Goal: Information Seeking & Learning: Compare options

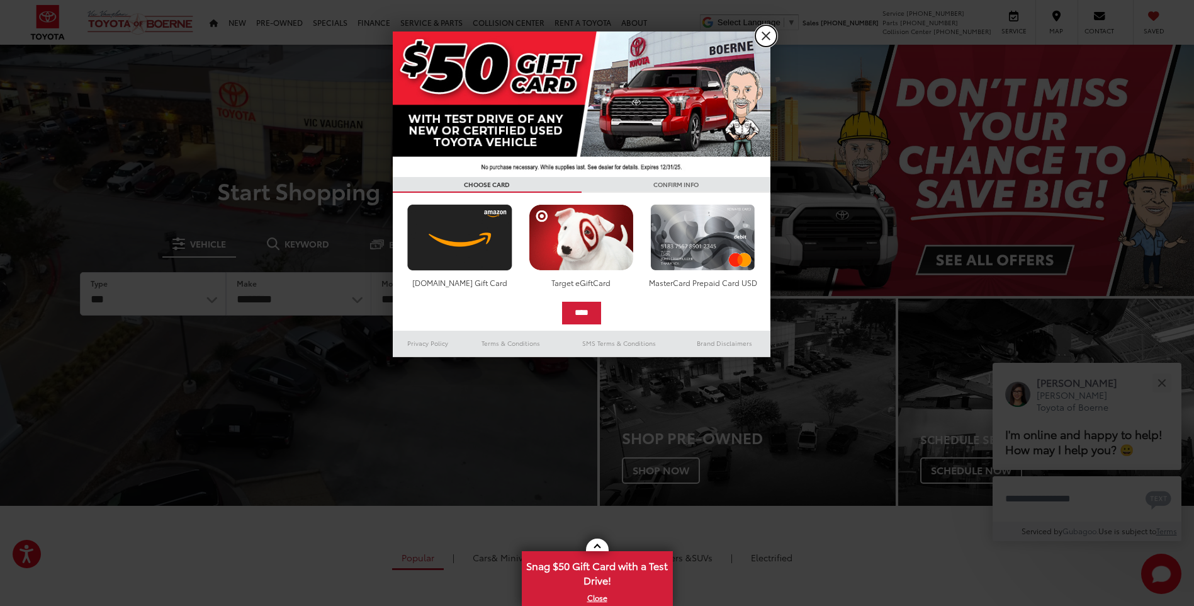
click at [765, 32] on link "X" at bounding box center [766, 35] width 21 height 21
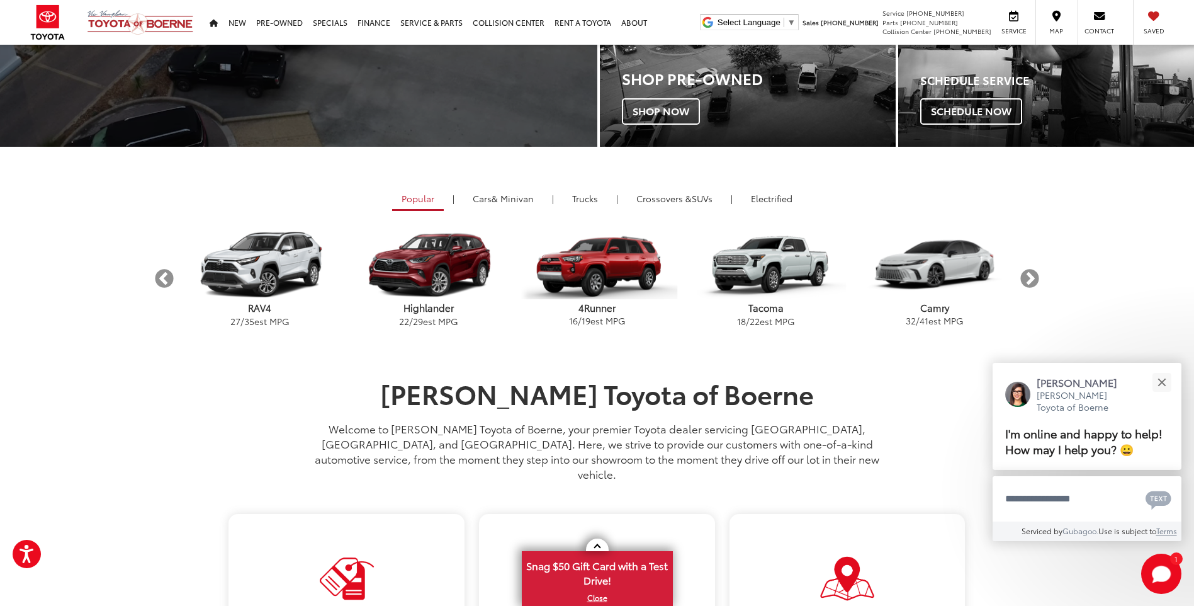
scroll to position [378, 0]
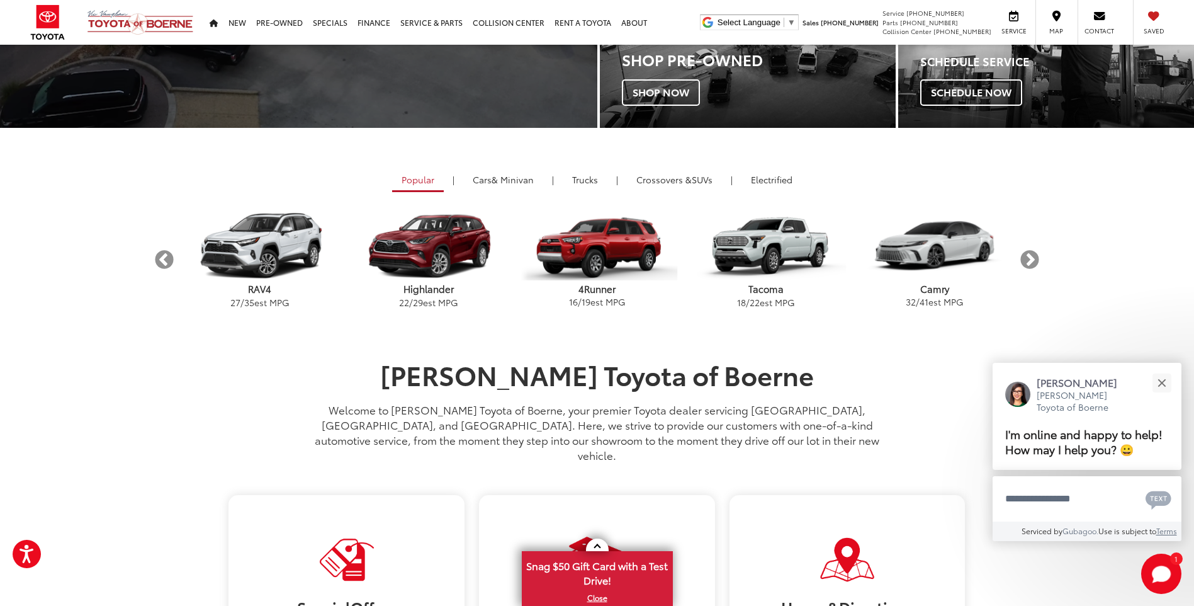
click at [441, 297] on p "22 / 29 est MPG" at bounding box center [428, 302] width 169 height 13
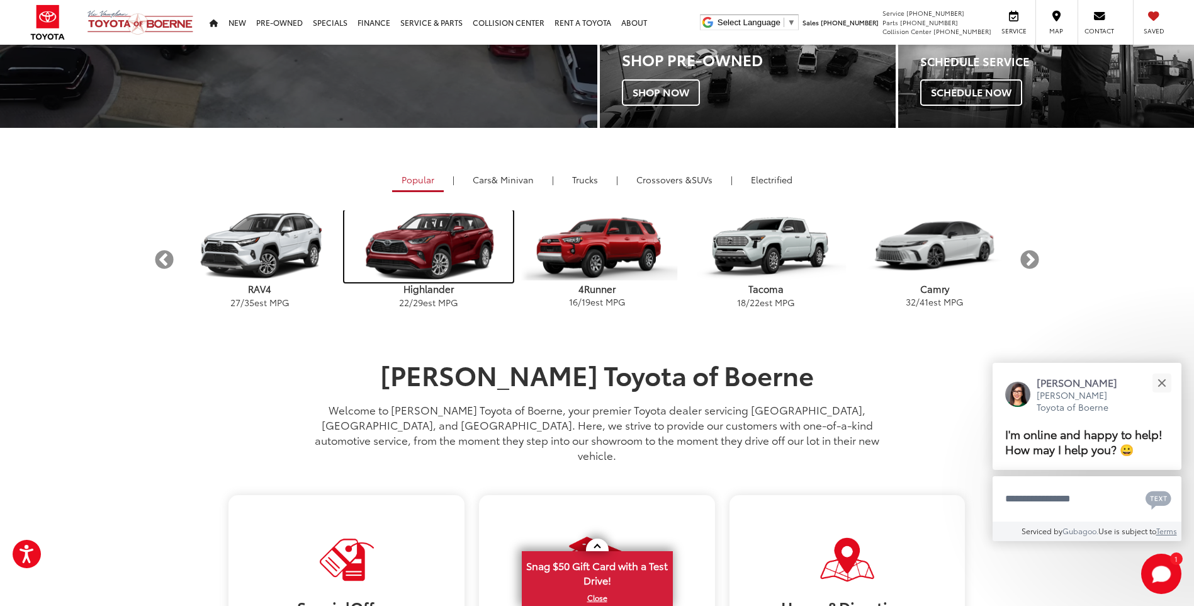
click at [427, 247] on img "carousel" at bounding box center [428, 246] width 169 height 72
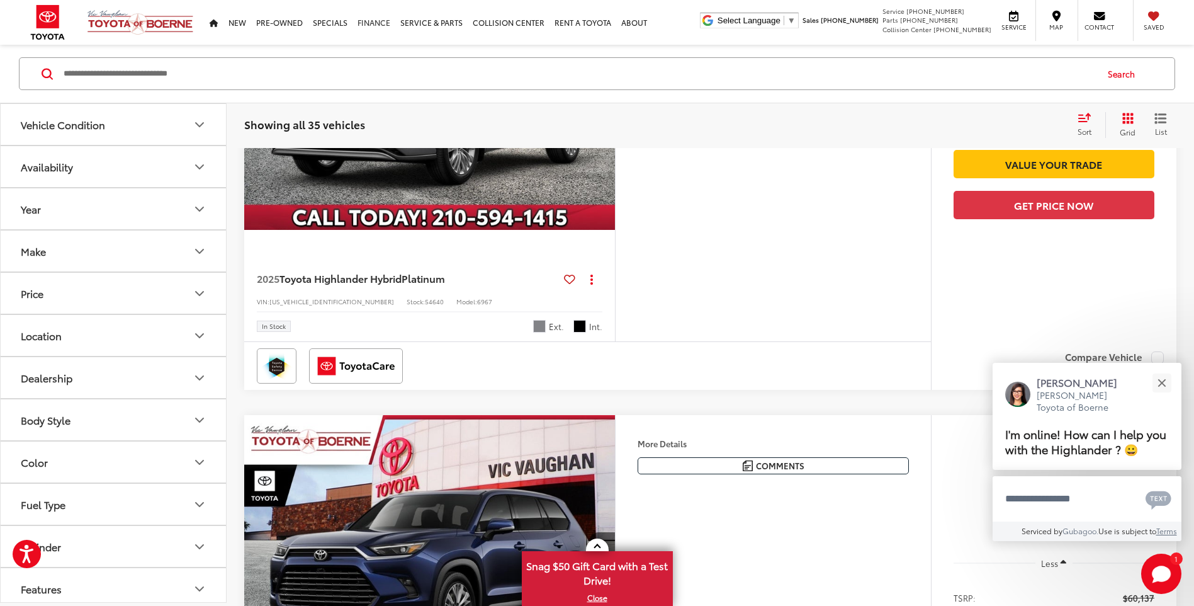
scroll to position [1791, 0]
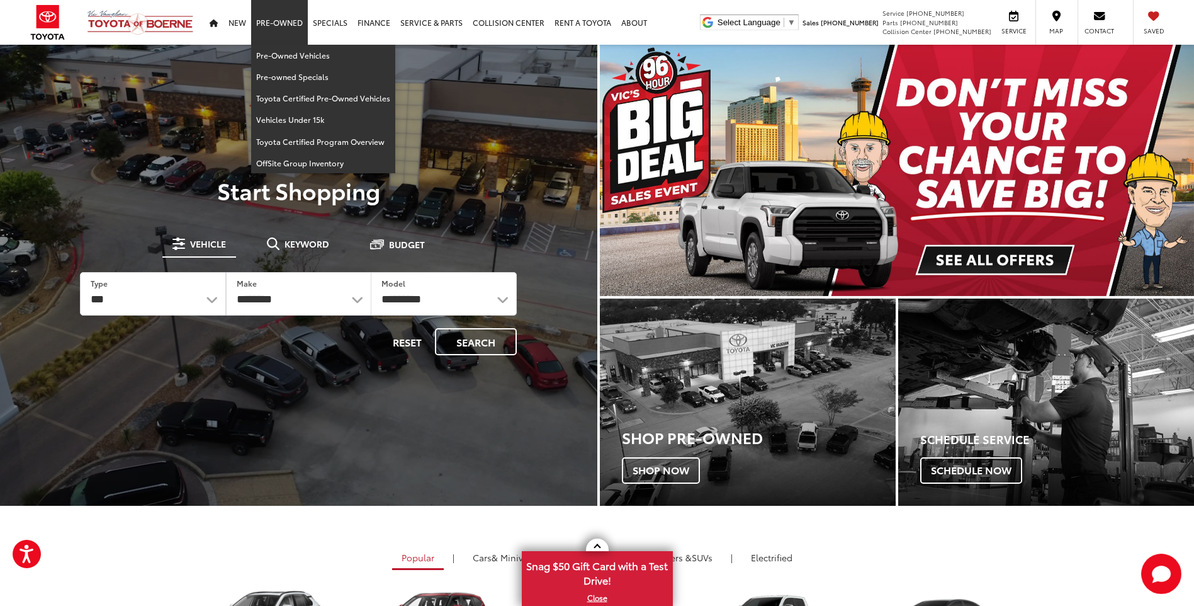
click at [288, 16] on link "Pre-Owned" at bounding box center [279, 22] width 57 height 45
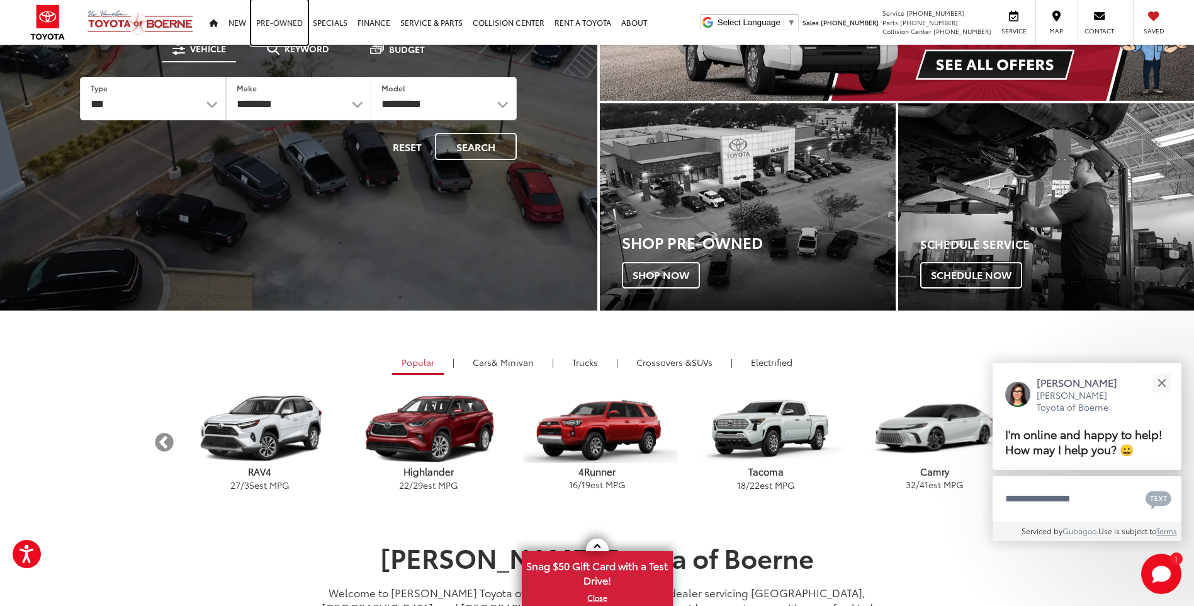
scroll to position [126, 0]
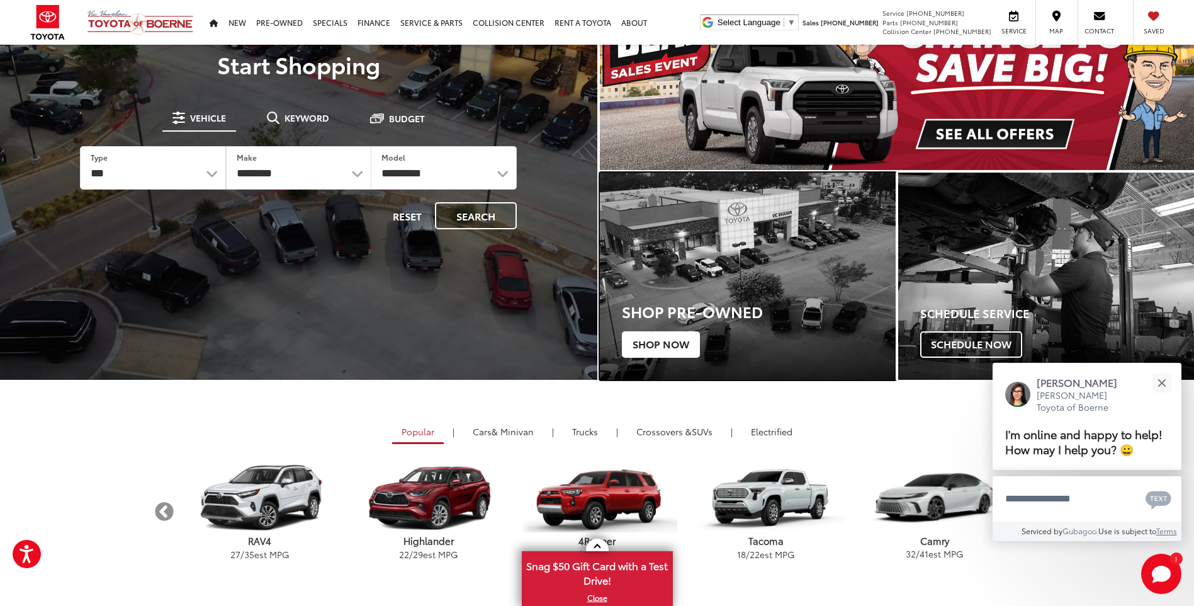
click at [678, 348] on span "Shop Now" at bounding box center [661, 344] width 78 height 26
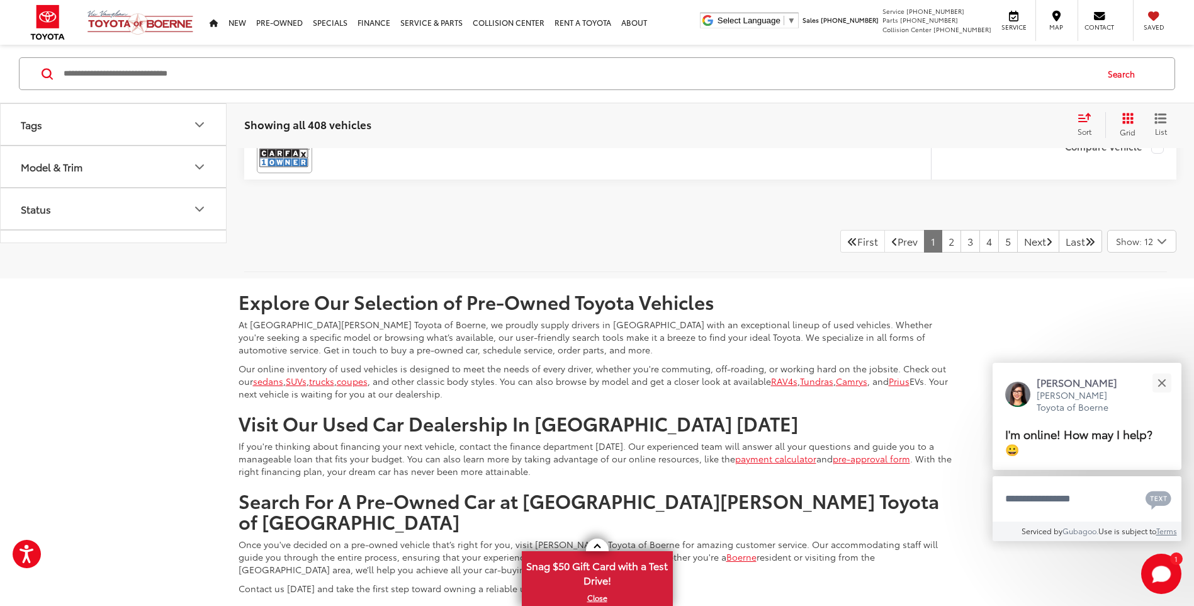
scroll to position [5856, 0]
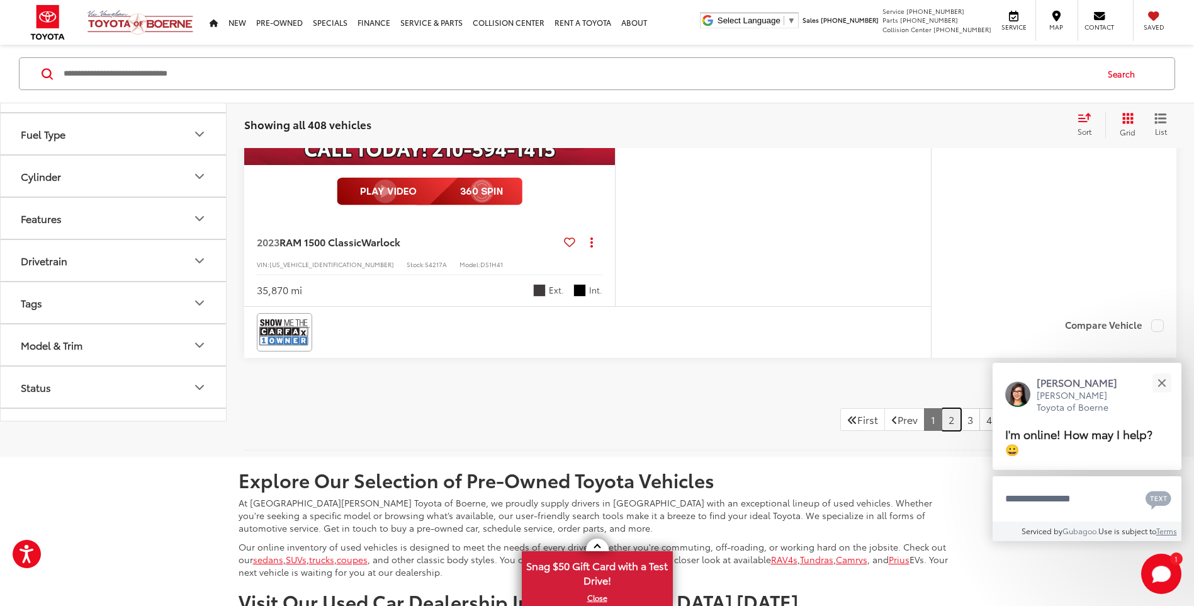
click at [942, 431] on link "2" at bounding box center [952, 419] width 20 height 23
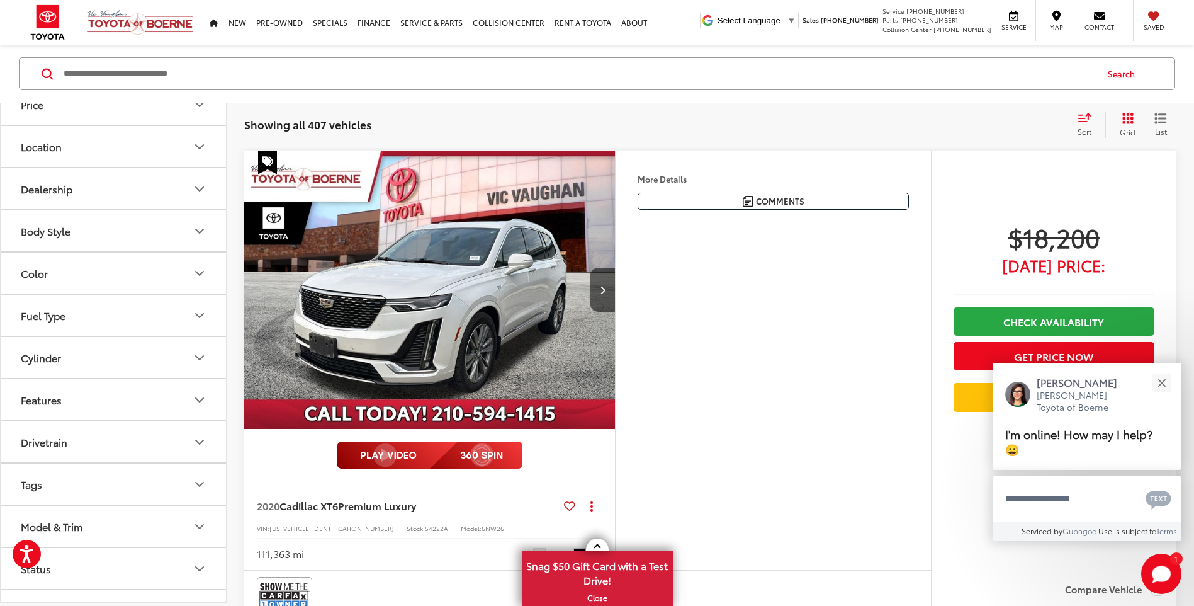
scroll to position [1674, 0]
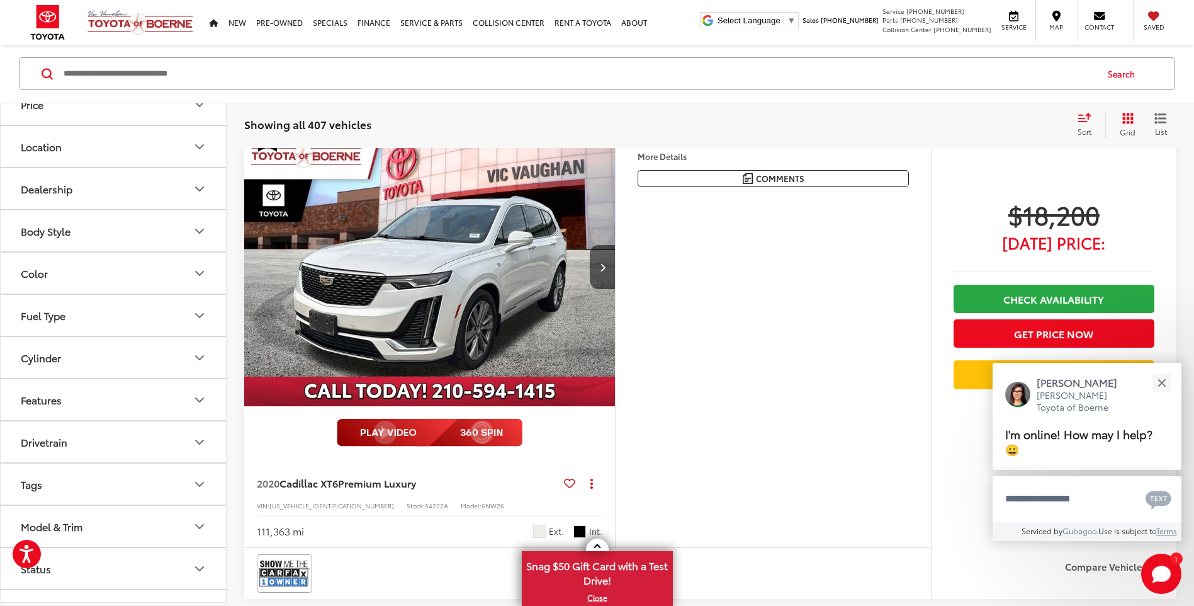
click at [367, 292] on img "2020 Cadillac XT6 Premium Luxury 0" at bounding box center [430, 268] width 373 height 280
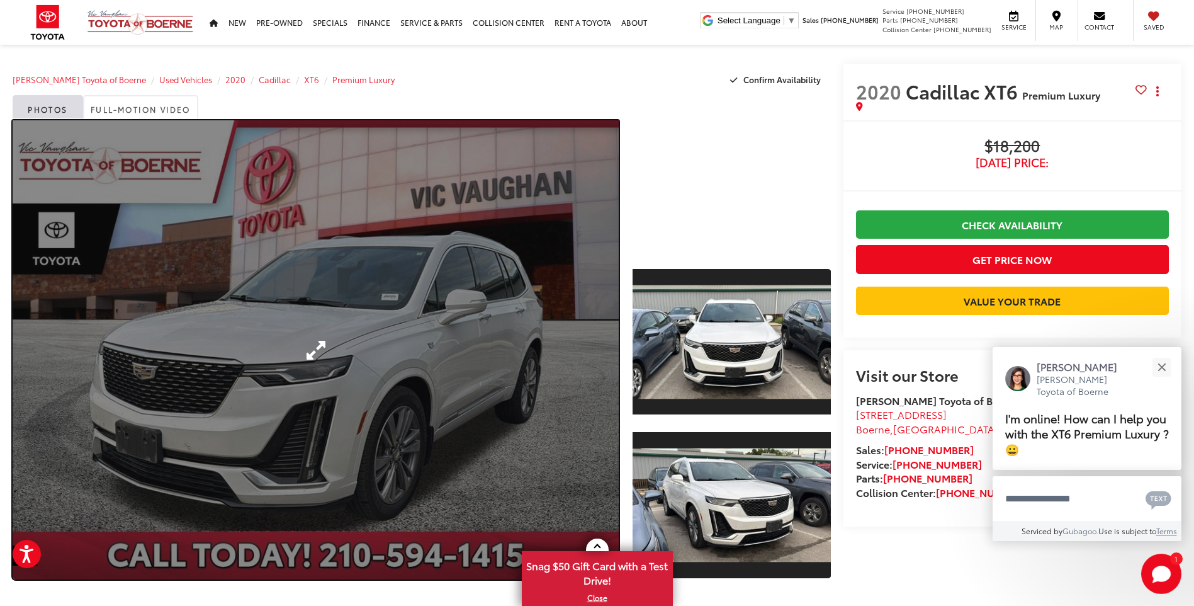
click at [319, 344] on link "Expand Photo 0" at bounding box center [316, 349] width 606 height 459
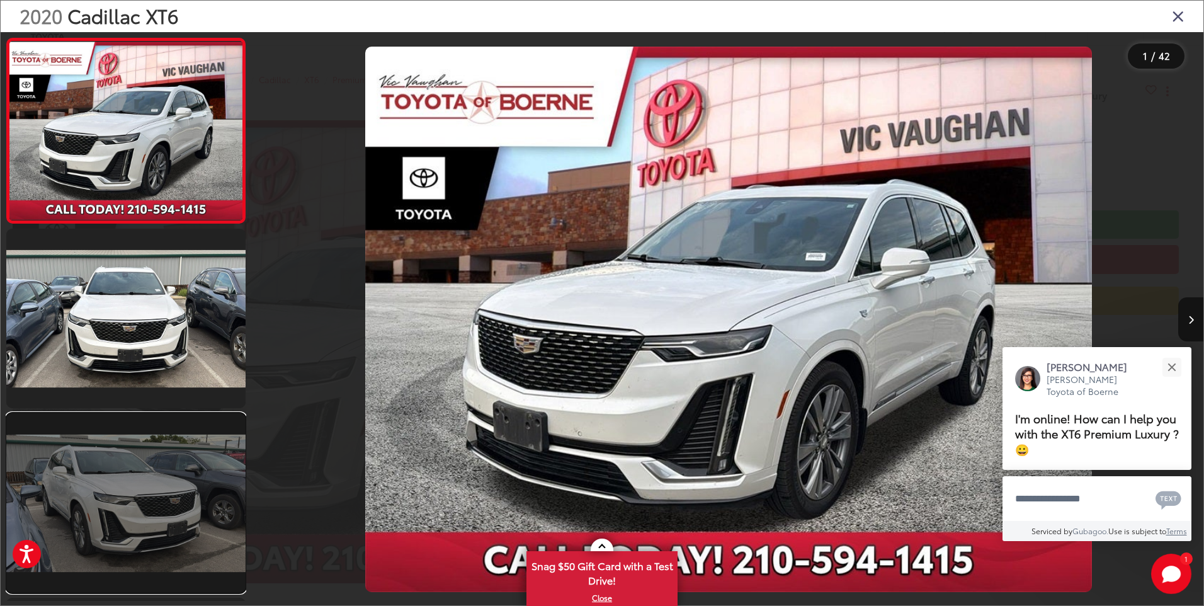
click at [165, 470] on link at bounding box center [125, 502] width 239 height 179
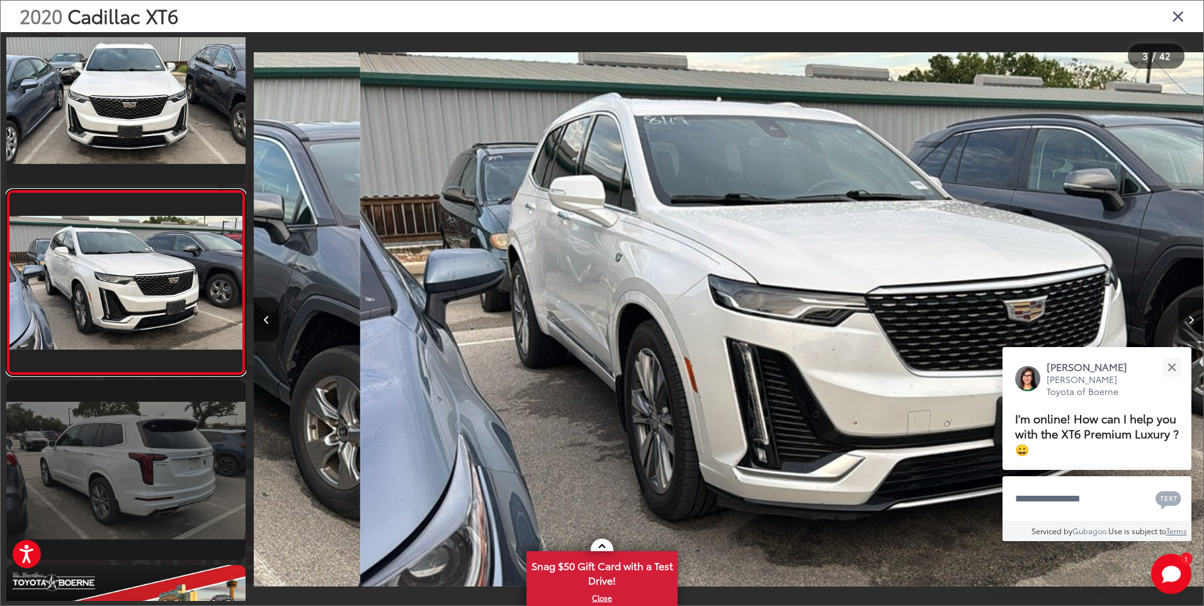
scroll to position [0, 1899]
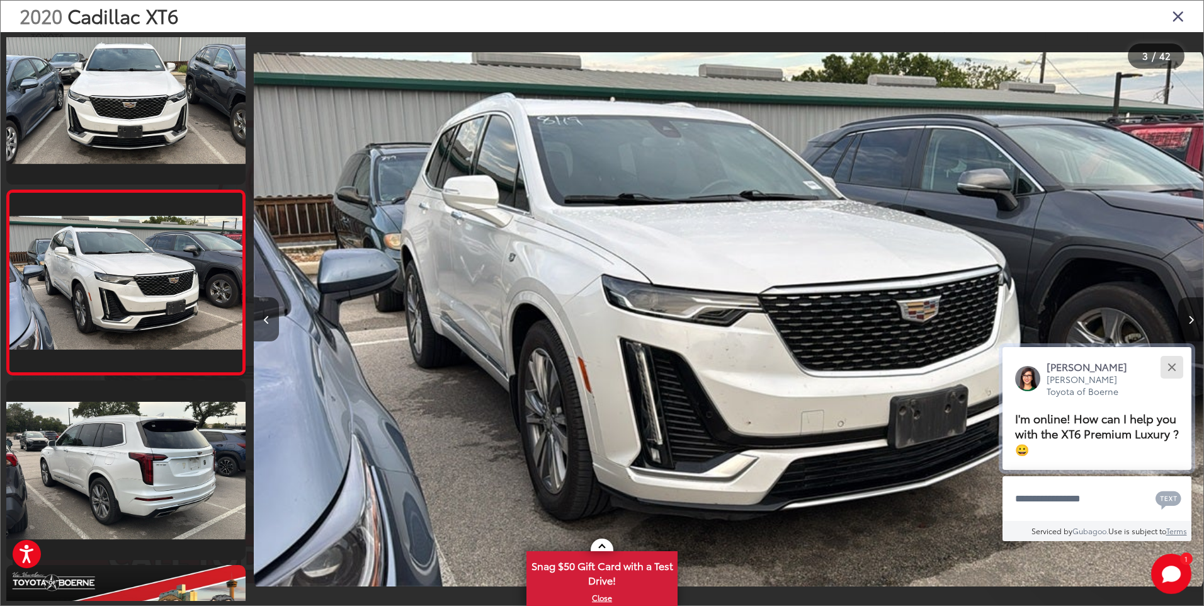
click at [1174, 366] on button "Close" at bounding box center [1171, 366] width 27 height 27
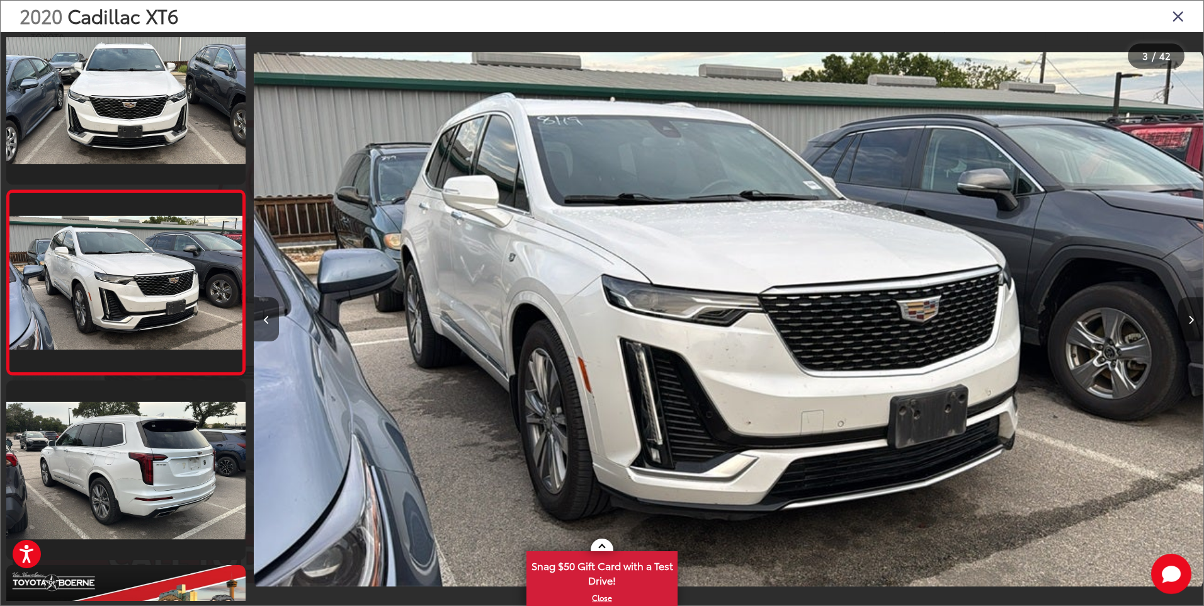
click at [1194, 329] on button "Next image" at bounding box center [1190, 319] width 25 height 44
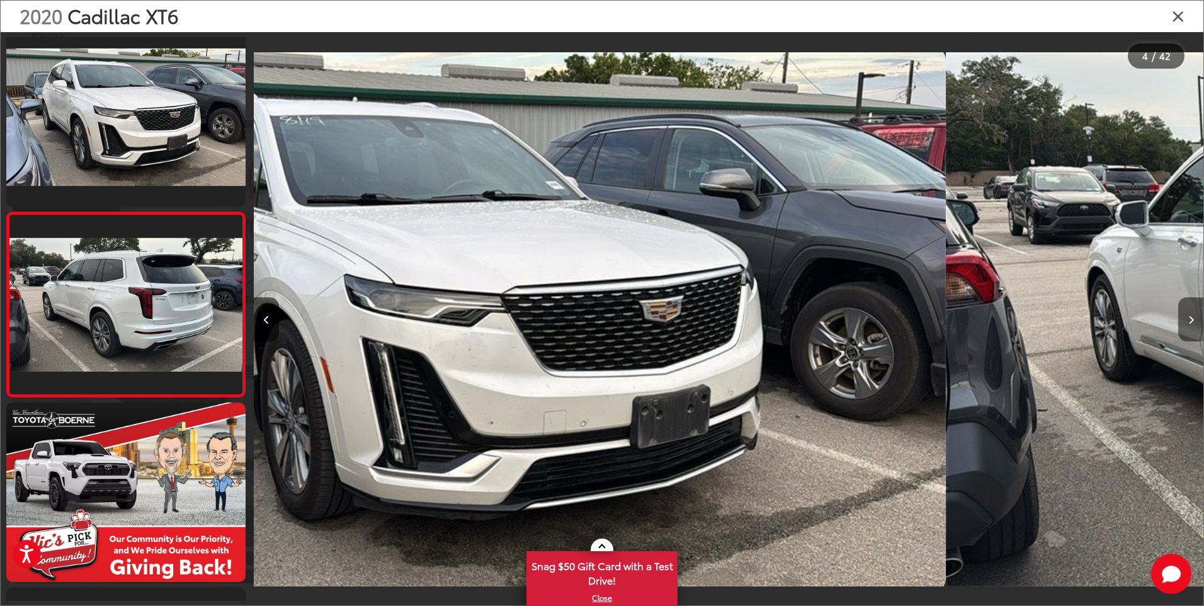
scroll to position [402, 0]
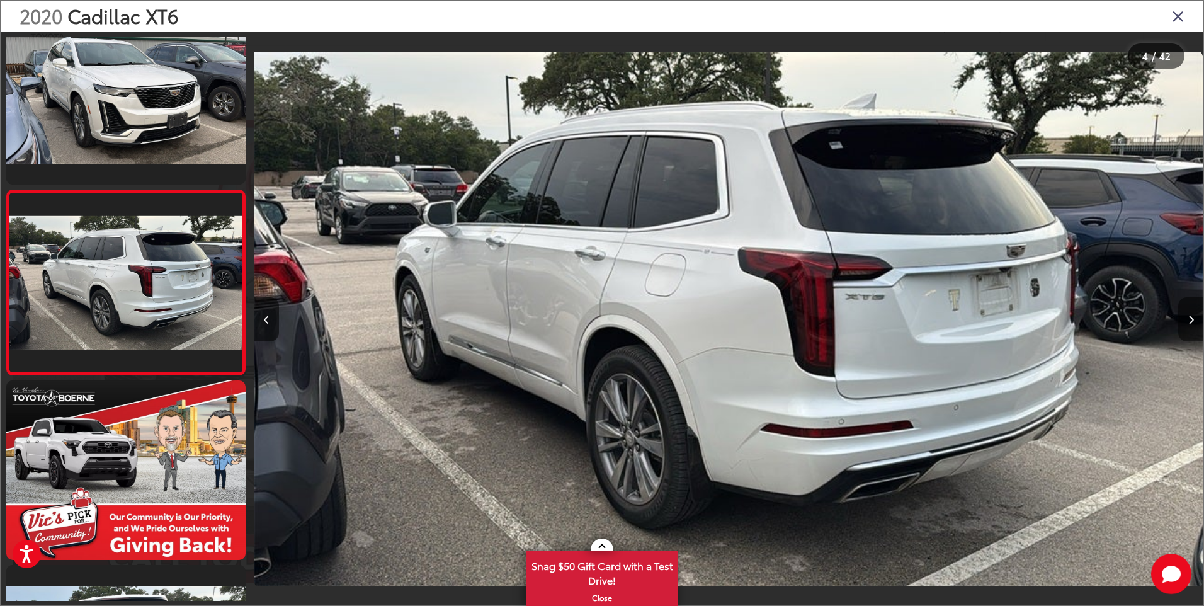
click at [1194, 326] on button "Next image" at bounding box center [1190, 319] width 25 height 44
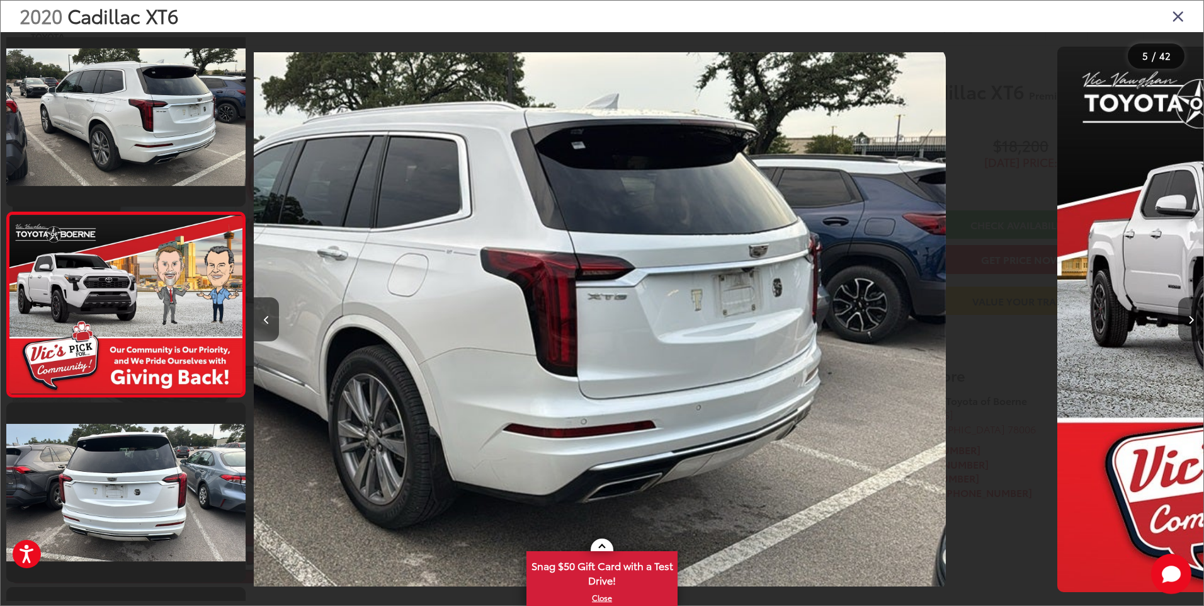
scroll to position [586, 0]
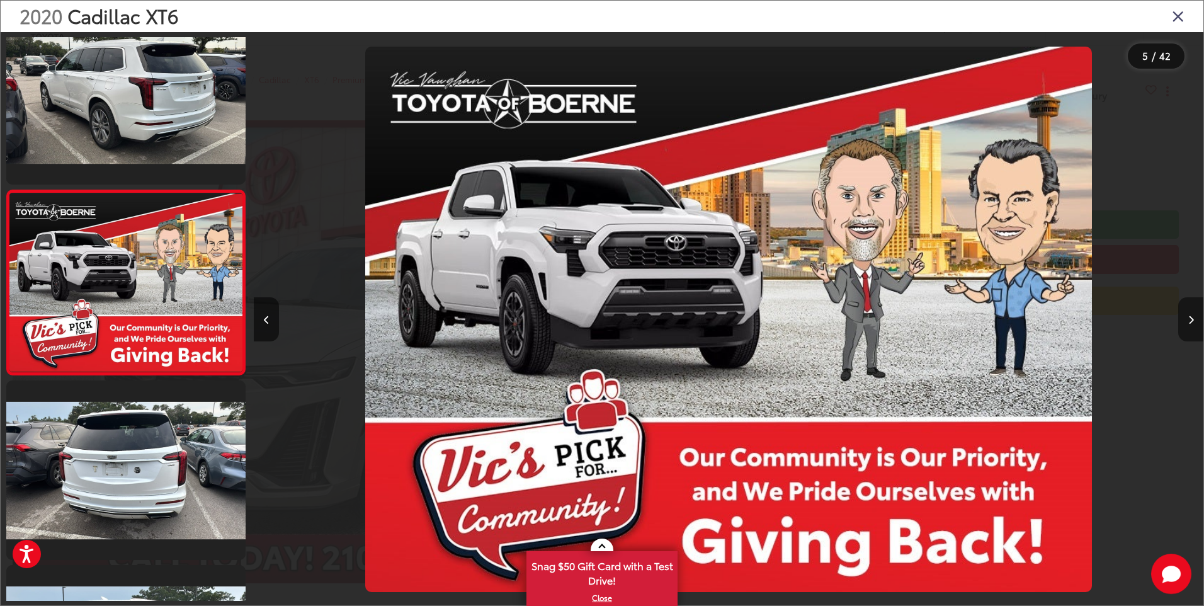
click at [1194, 326] on button "Next image" at bounding box center [1190, 319] width 25 height 44
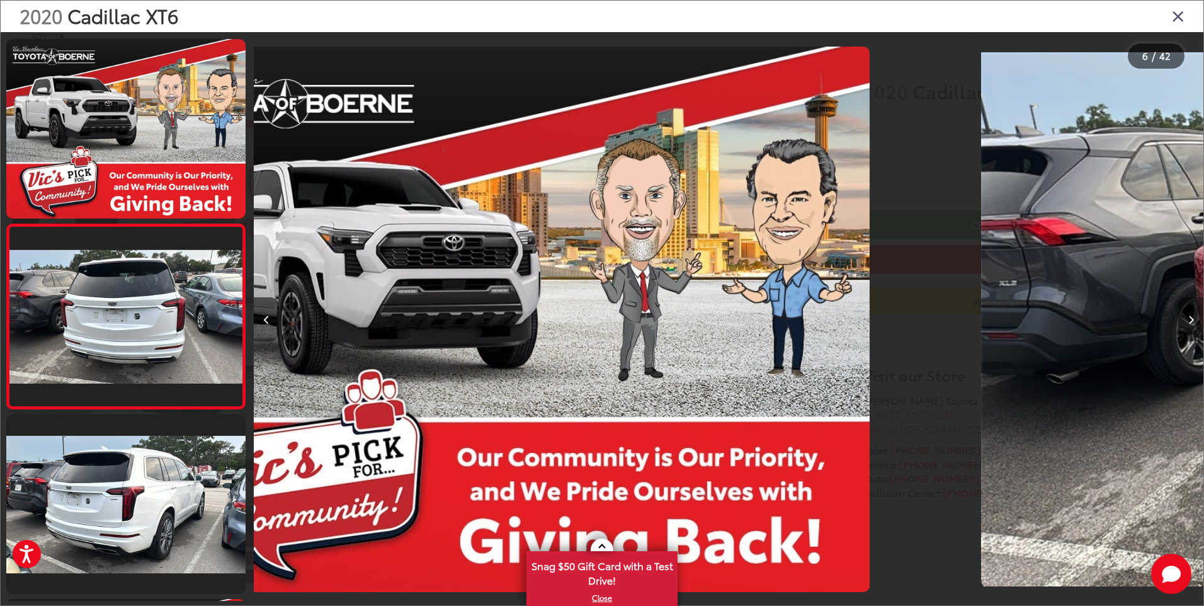
scroll to position [771, 0]
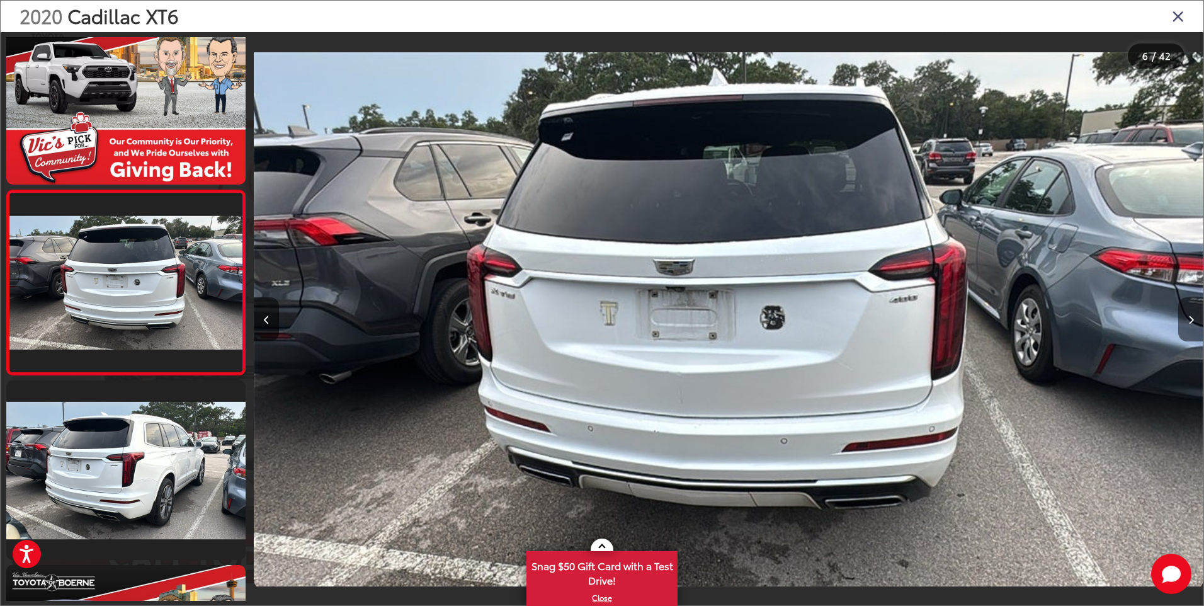
click at [1194, 326] on button "Next image" at bounding box center [1190, 319] width 25 height 44
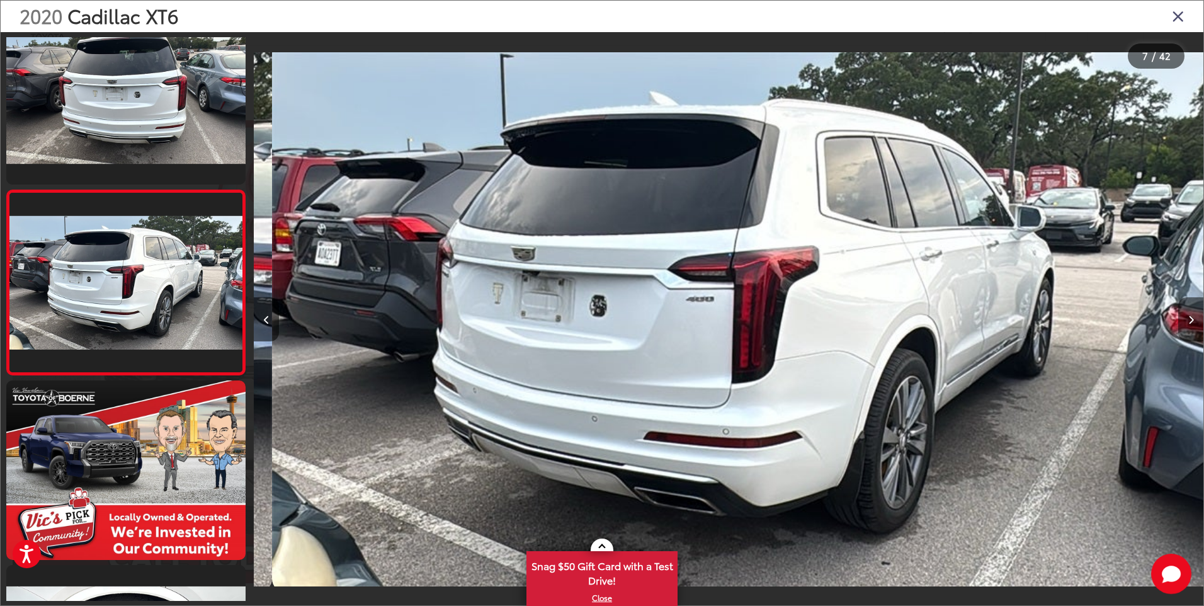
scroll to position [0, 5697]
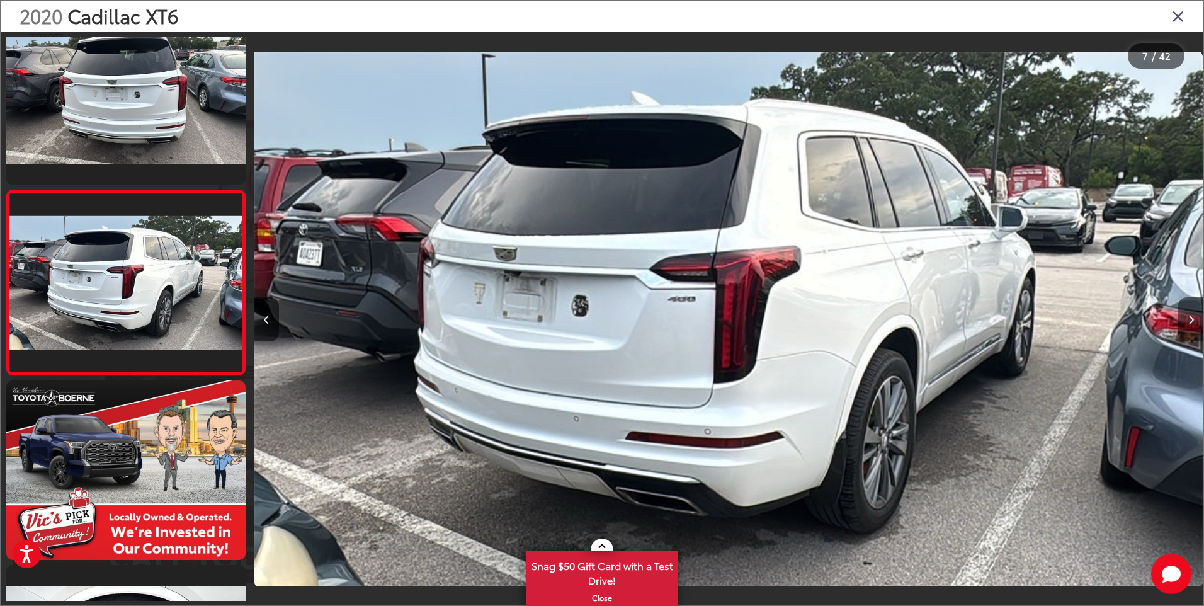
click at [1194, 326] on button "Next image" at bounding box center [1190, 319] width 25 height 44
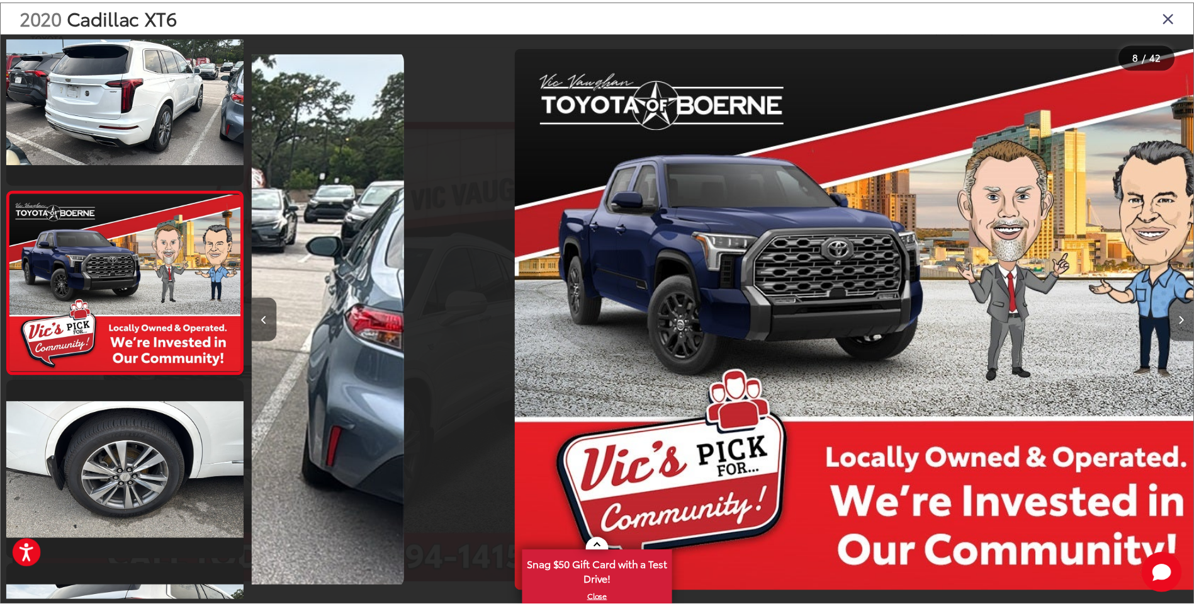
scroll to position [0, 6647]
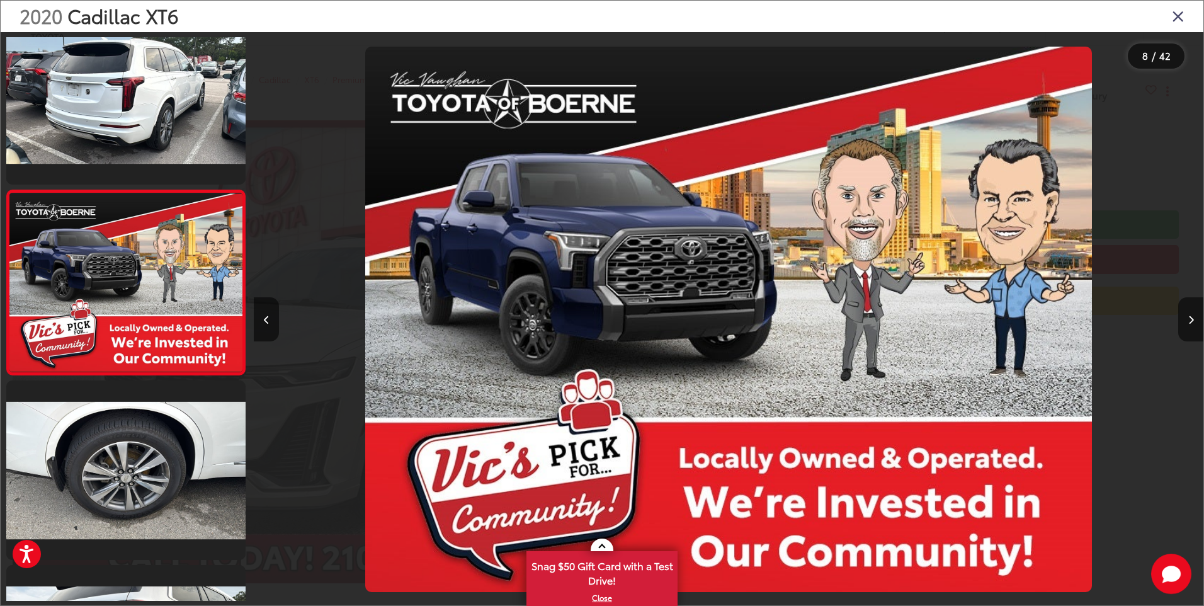
click at [1177, 11] on icon "Close gallery" at bounding box center [1178, 16] width 13 height 16
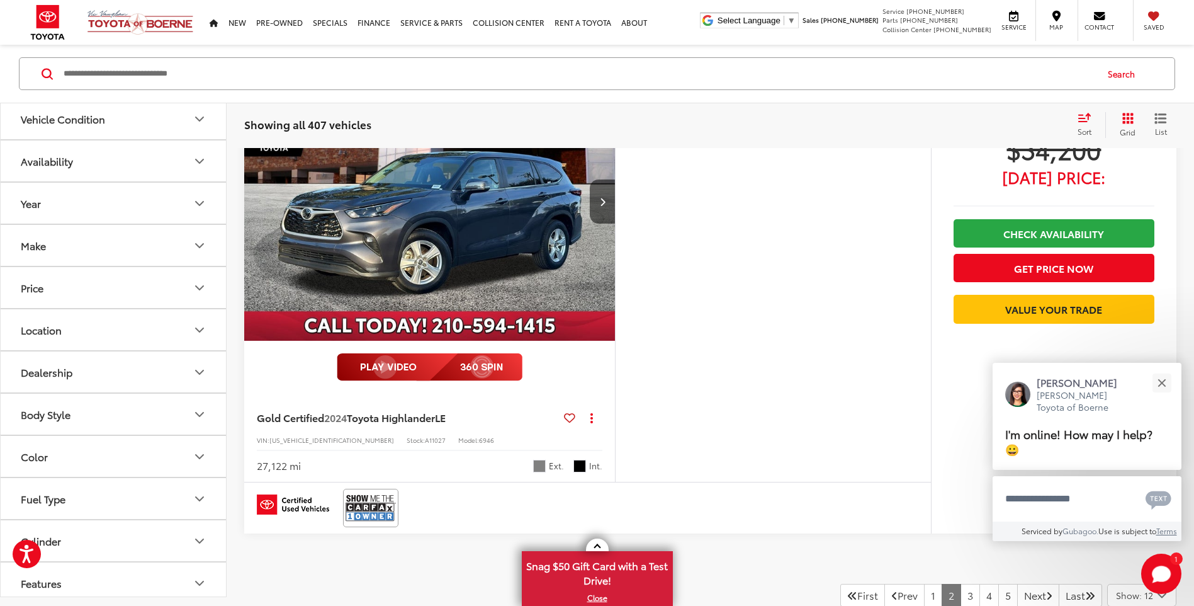
scroll to position [5956, 0]
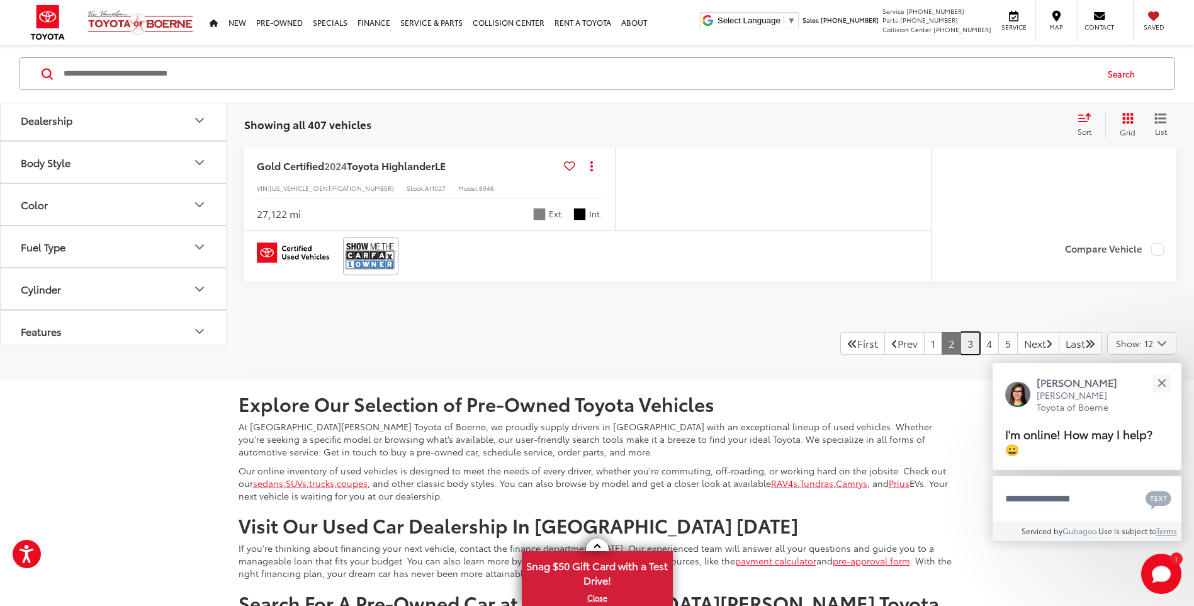
click at [961, 348] on link "3" at bounding box center [971, 343] width 20 height 23
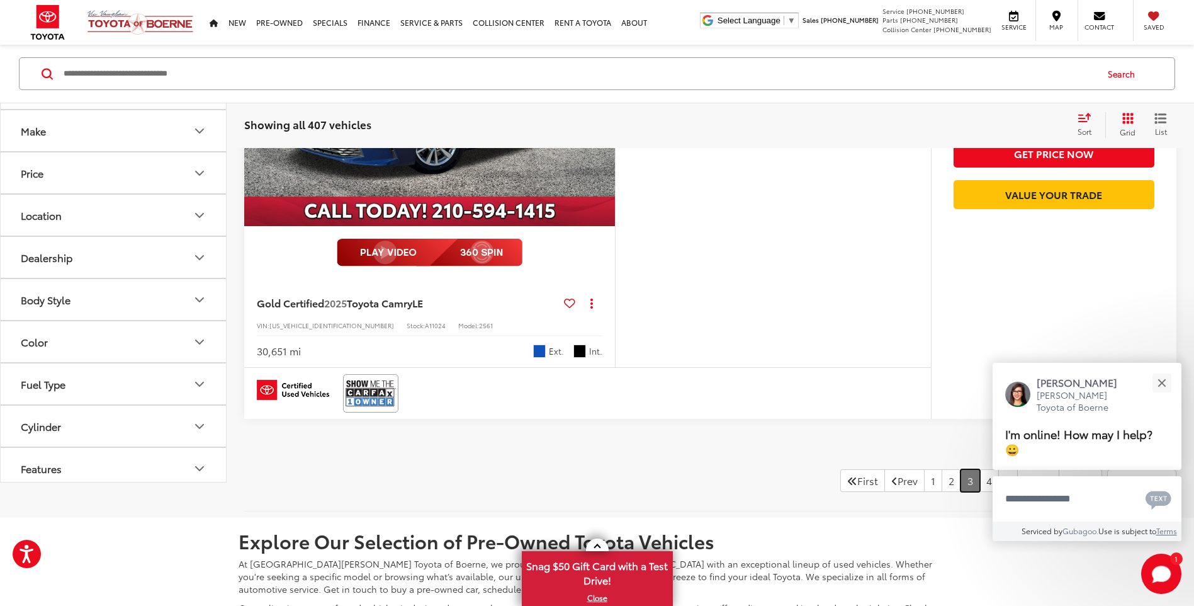
scroll to position [6019, 0]
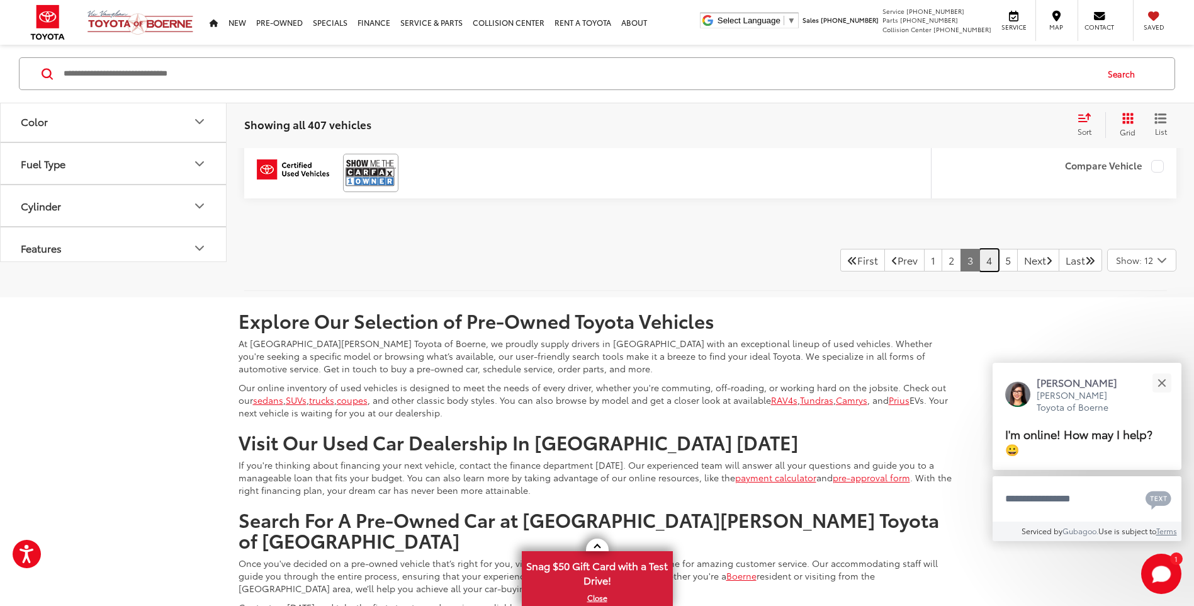
click at [980, 268] on link "4" at bounding box center [990, 260] width 20 height 23
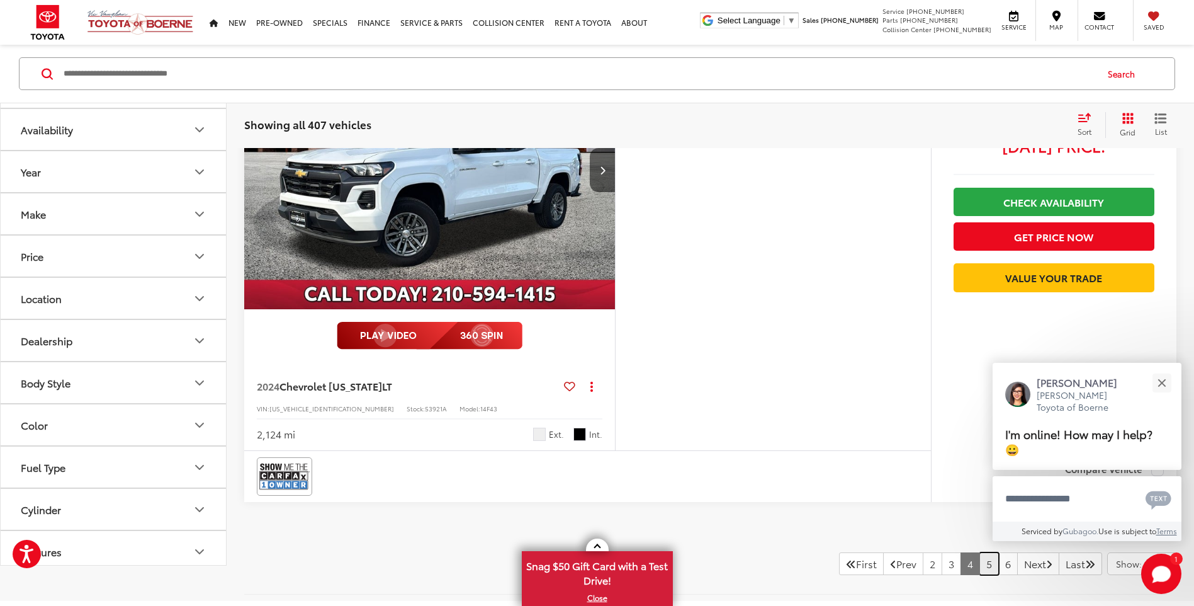
scroll to position [5767, 0]
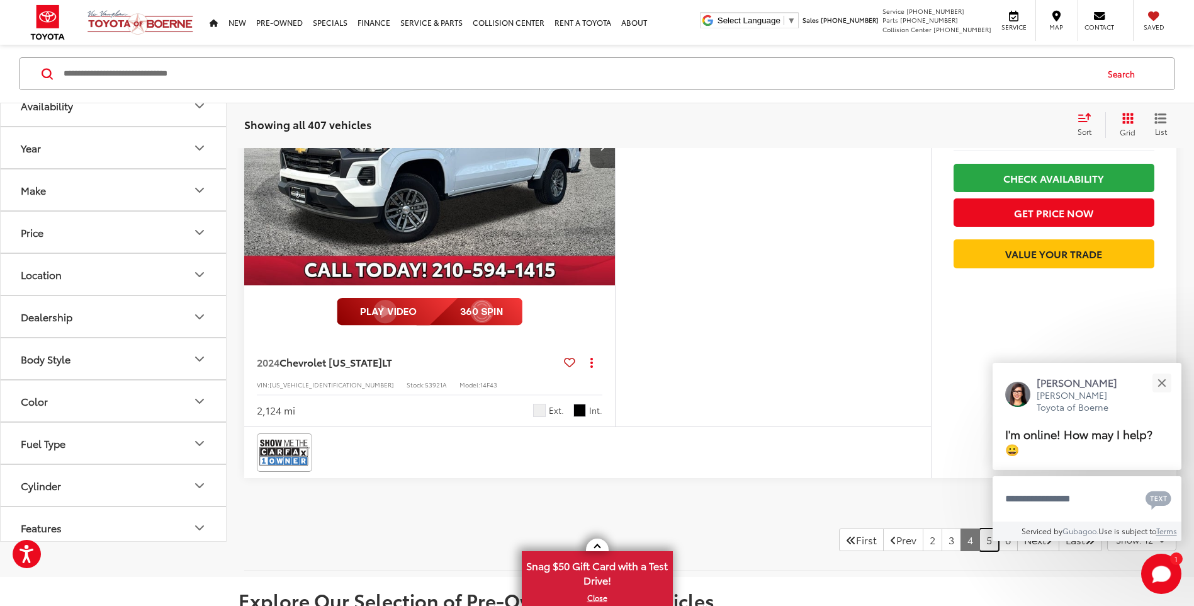
click at [980, 547] on link "5" at bounding box center [990, 539] width 20 height 23
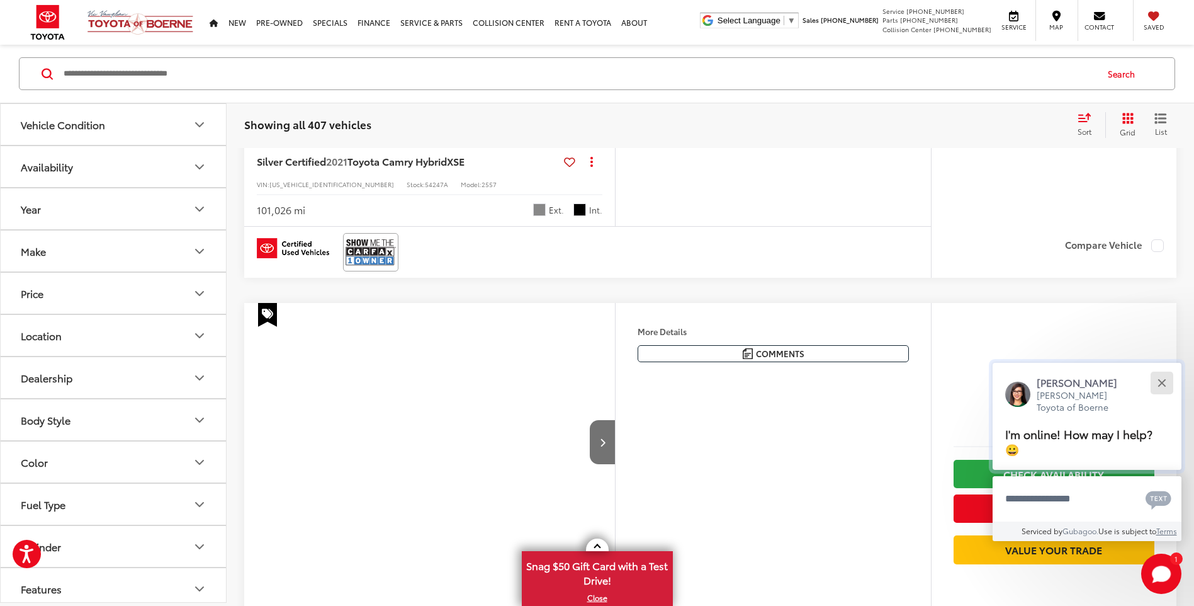
scroll to position [163, 0]
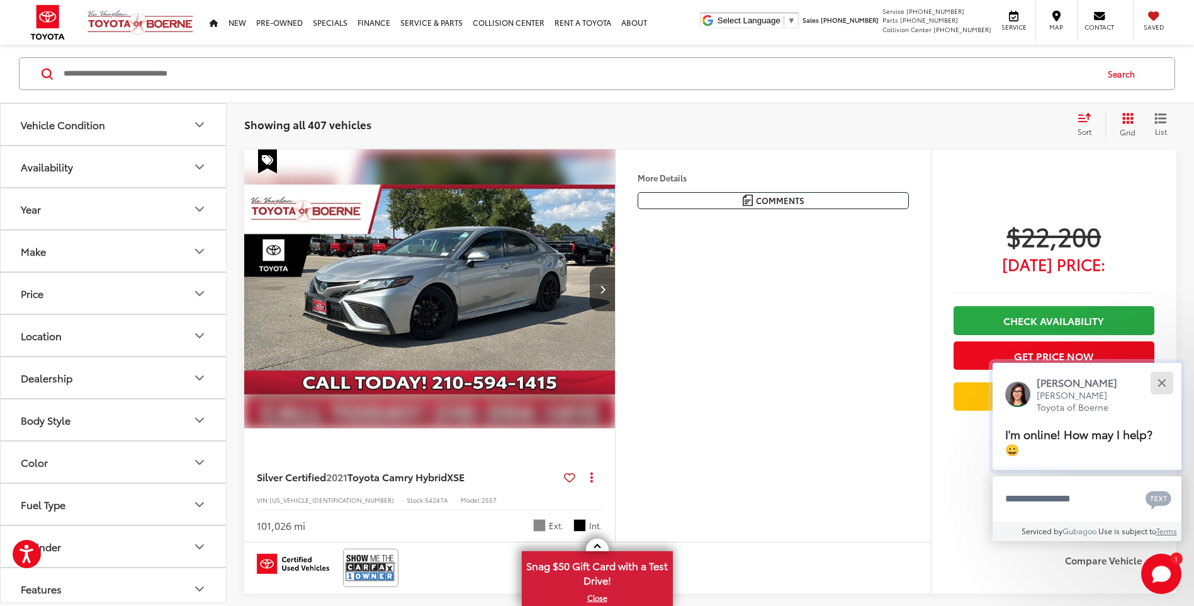
click at [1165, 384] on div "Close" at bounding box center [1162, 382] width 8 height 8
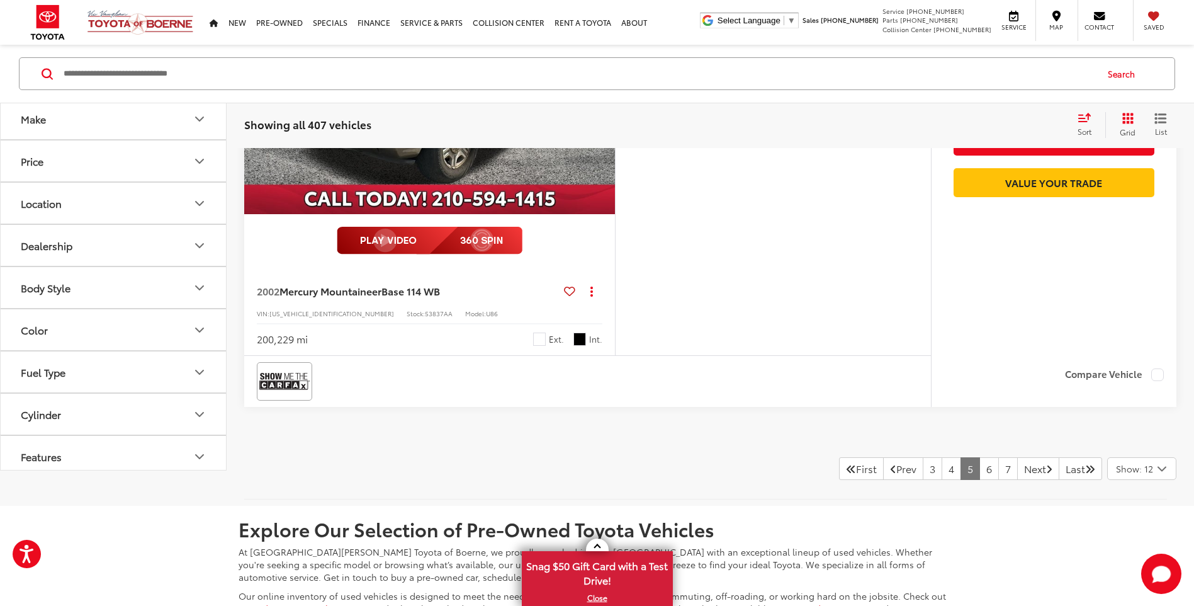
scroll to position [5830, 0]
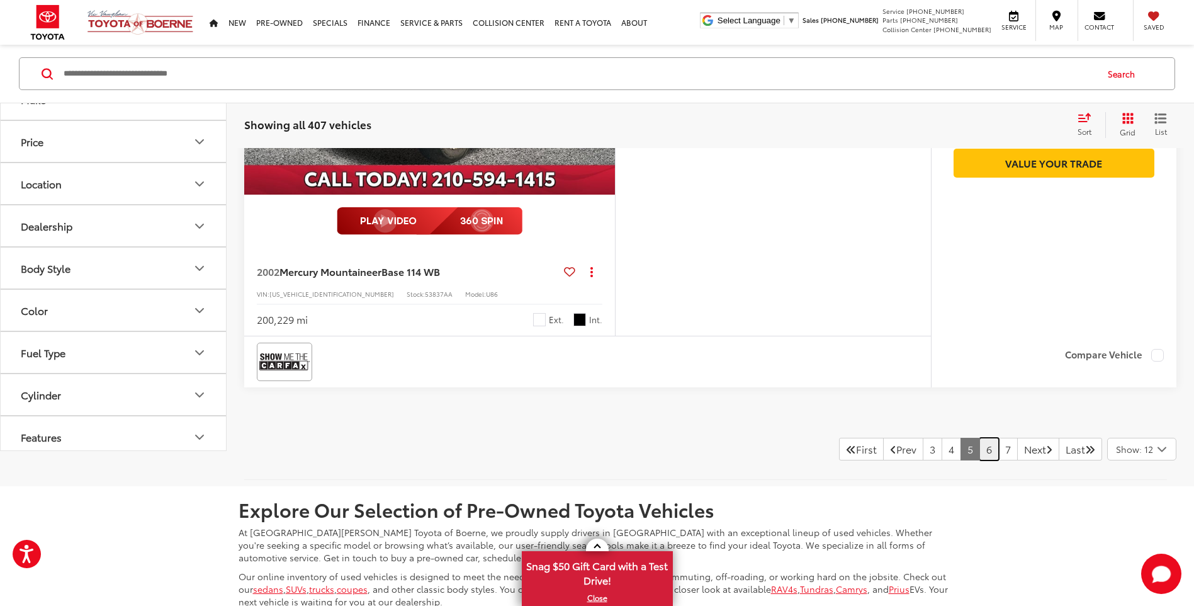
click at [980, 445] on link "6" at bounding box center [990, 449] width 20 height 23
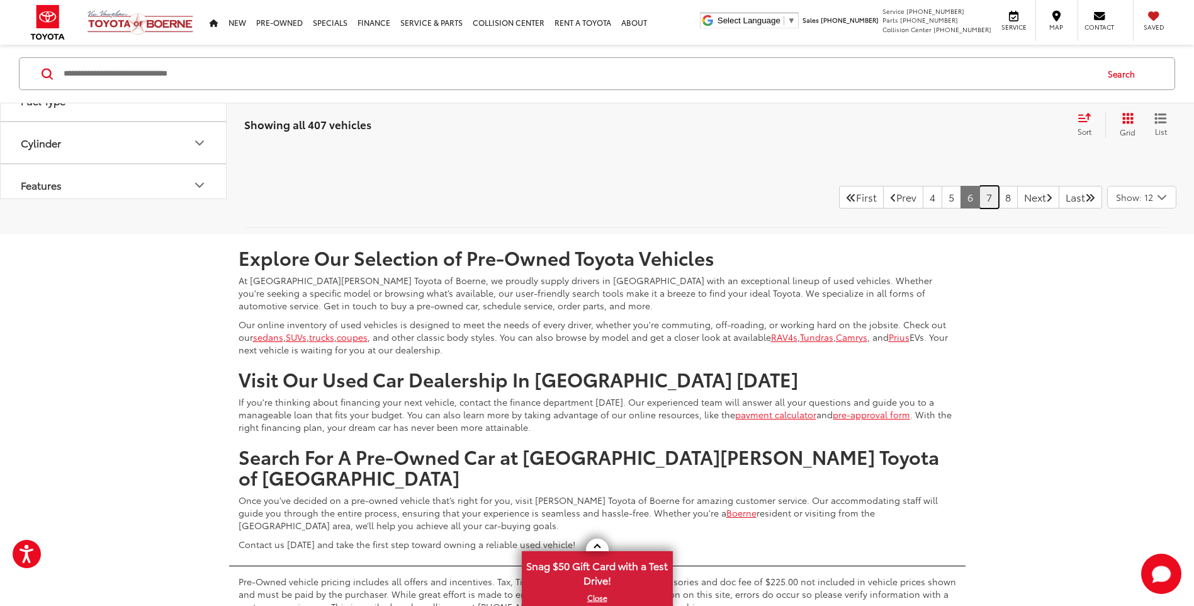
scroll to position [5893, 0]
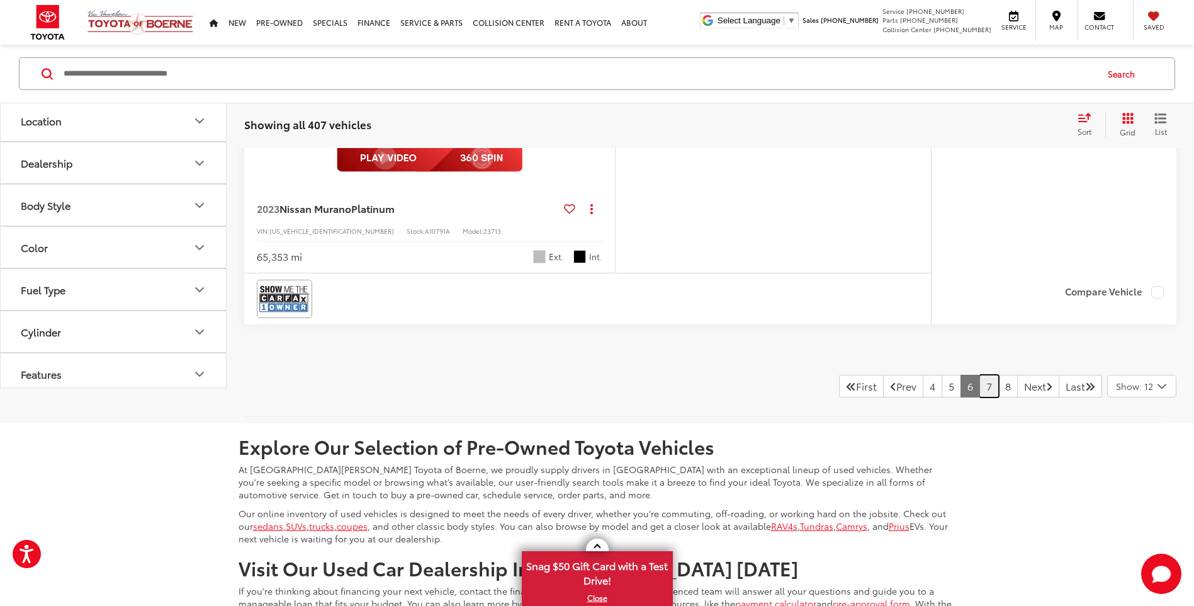
click at [980, 387] on link "7" at bounding box center [990, 386] width 20 height 23
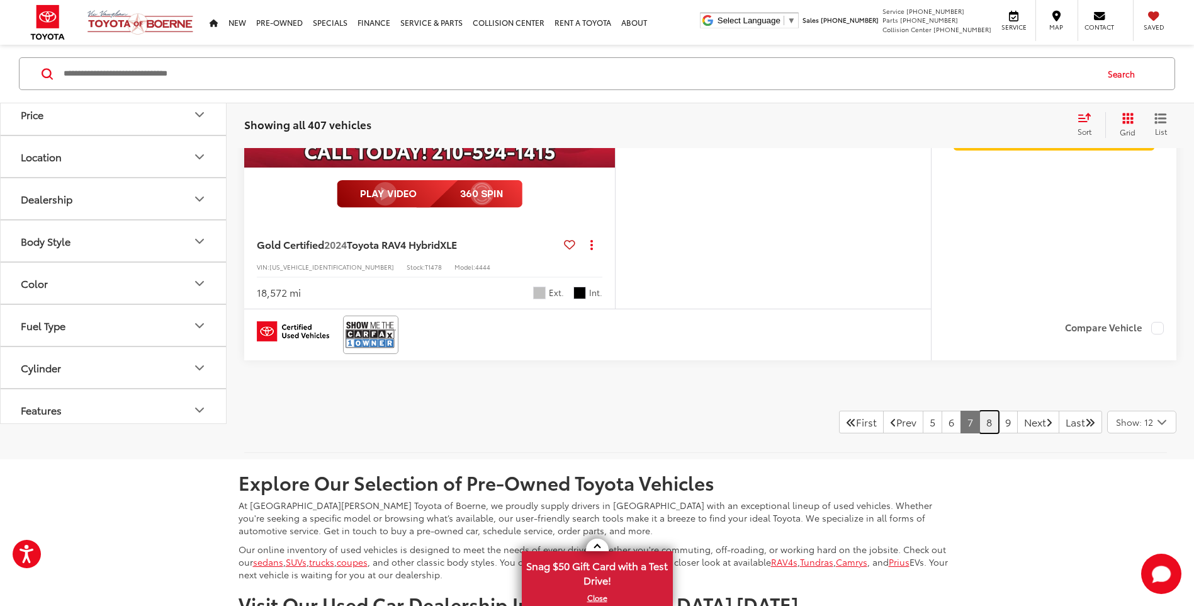
scroll to position [5893, 0]
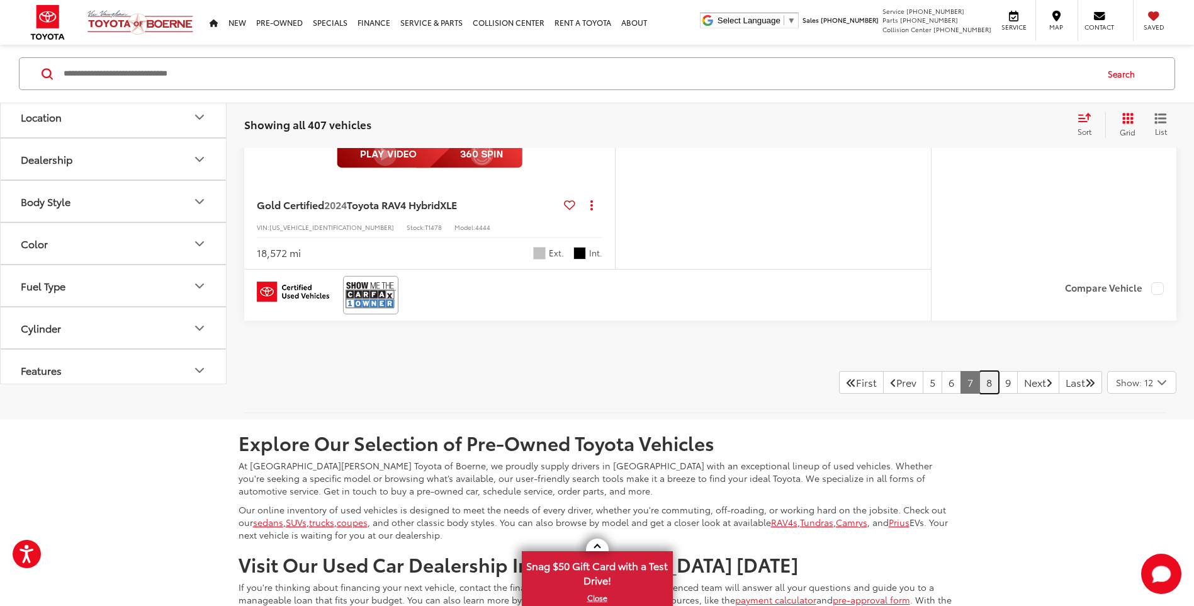
click at [980, 389] on link "8" at bounding box center [990, 382] width 20 height 23
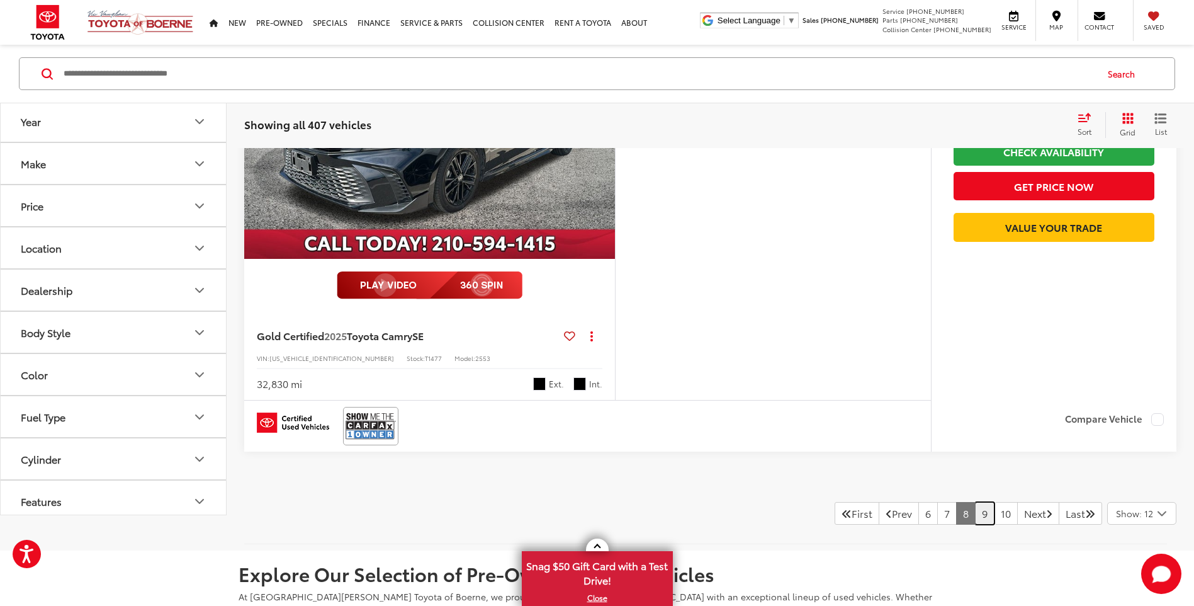
scroll to position [5893, 0]
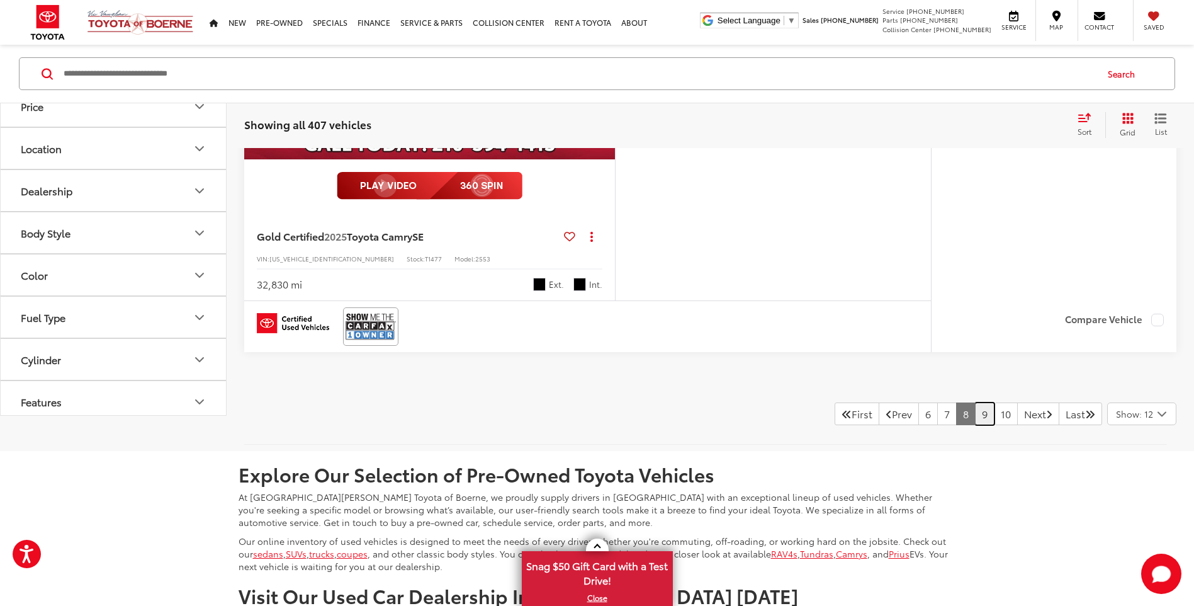
click at [975, 415] on link "9" at bounding box center [985, 413] width 20 height 23
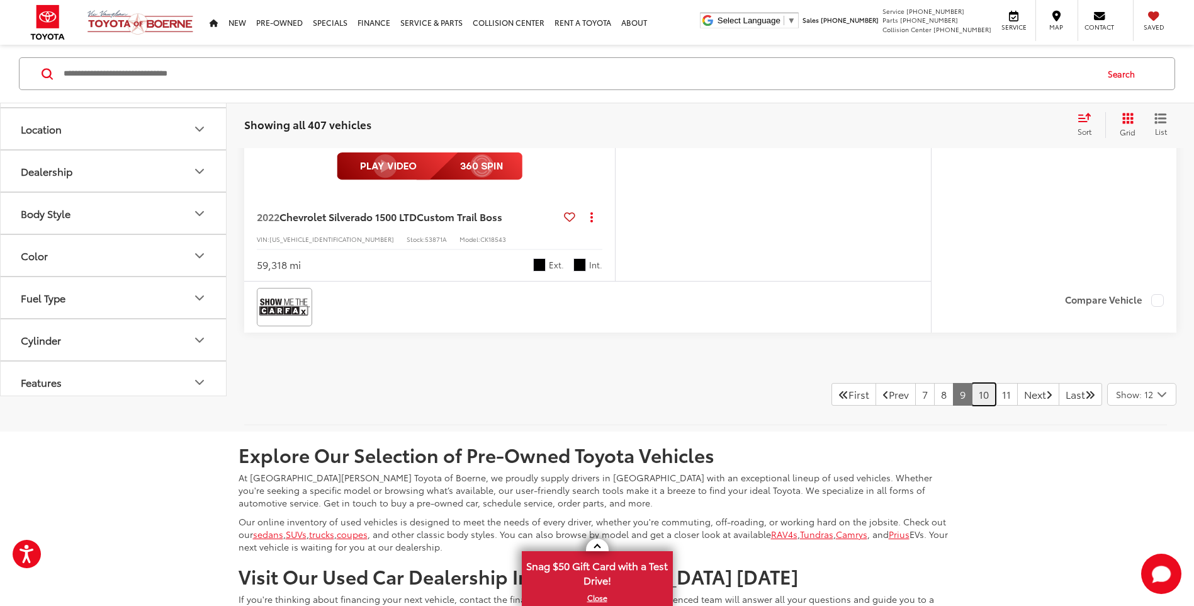
scroll to position [6019, 0]
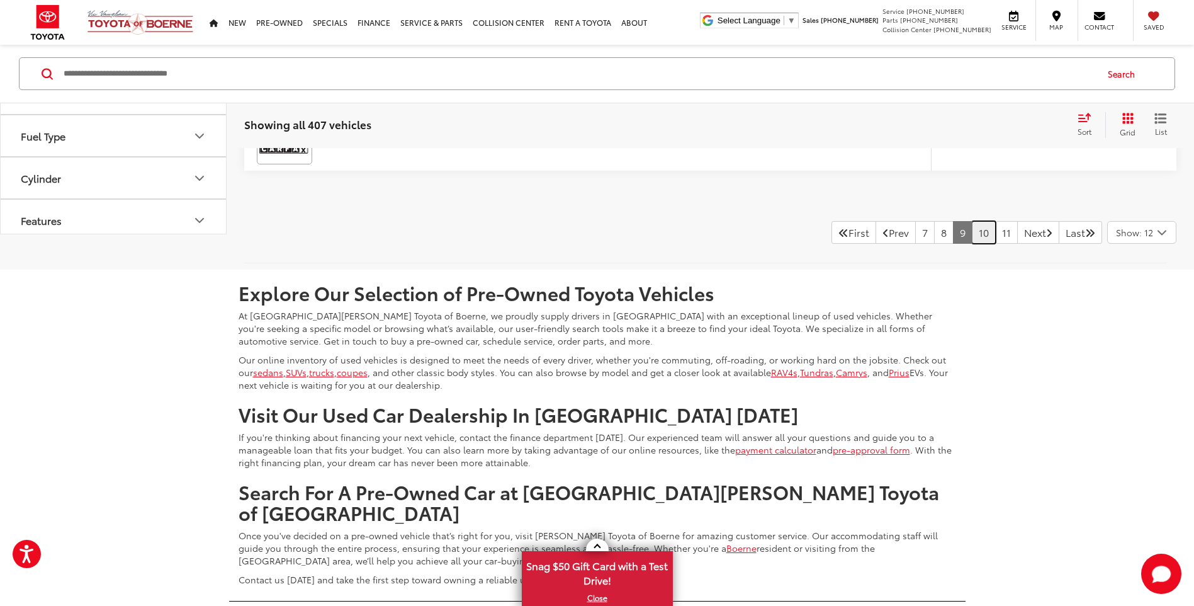
click at [972, 237] on link "10" at bounding box center [984, 232] width 24 height 23
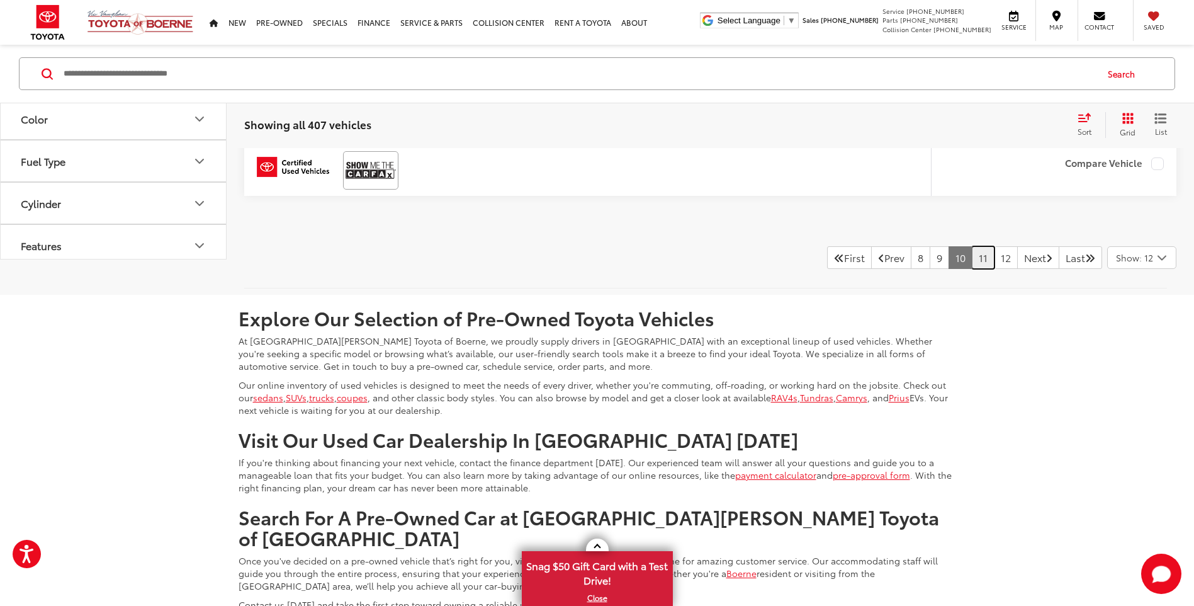
scroll to position [6019, 0]
click at [972, 266] on link "11" at bounding box center [983, 256] width 23 height 23
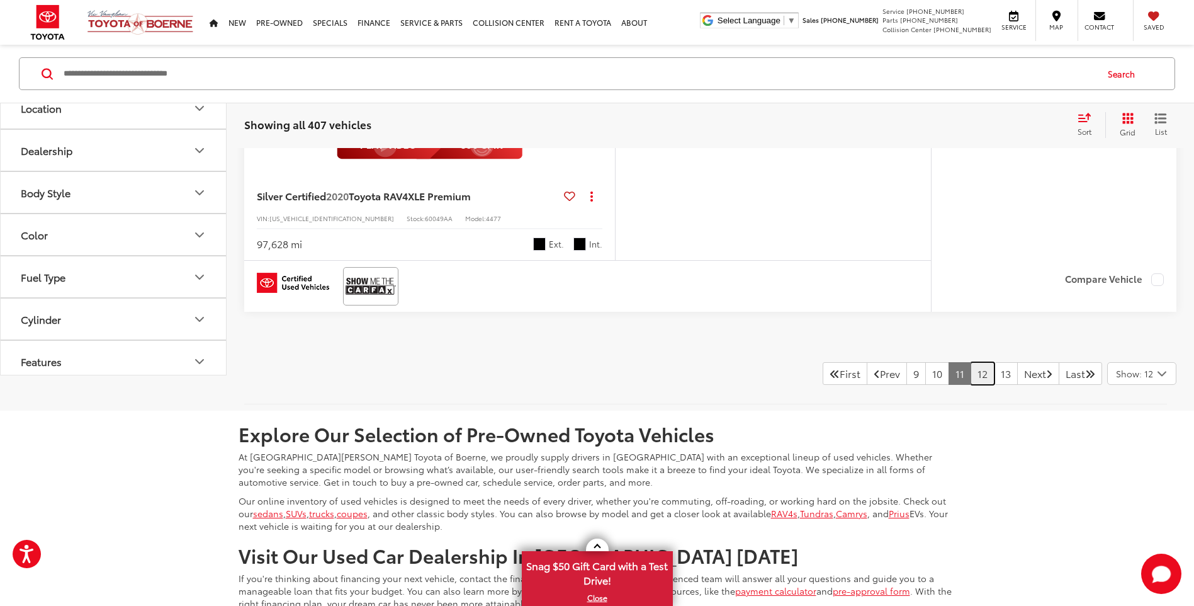
scroll to position [5956, 0]
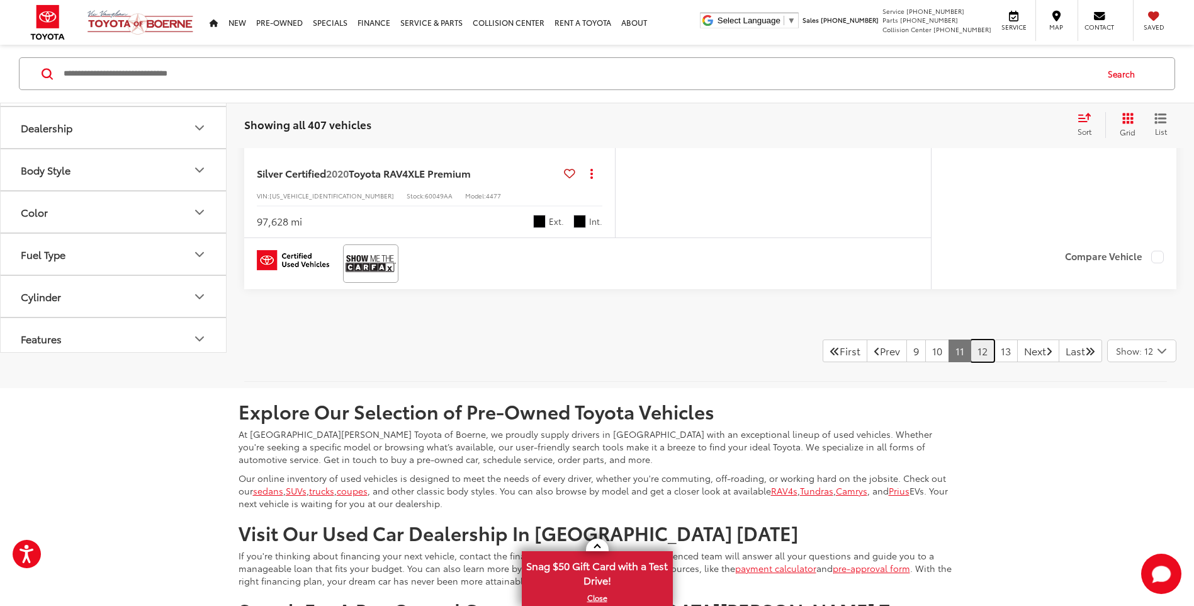
click at [971, 343] on link "12" at bounding box center [983, 350] width 24 height 23
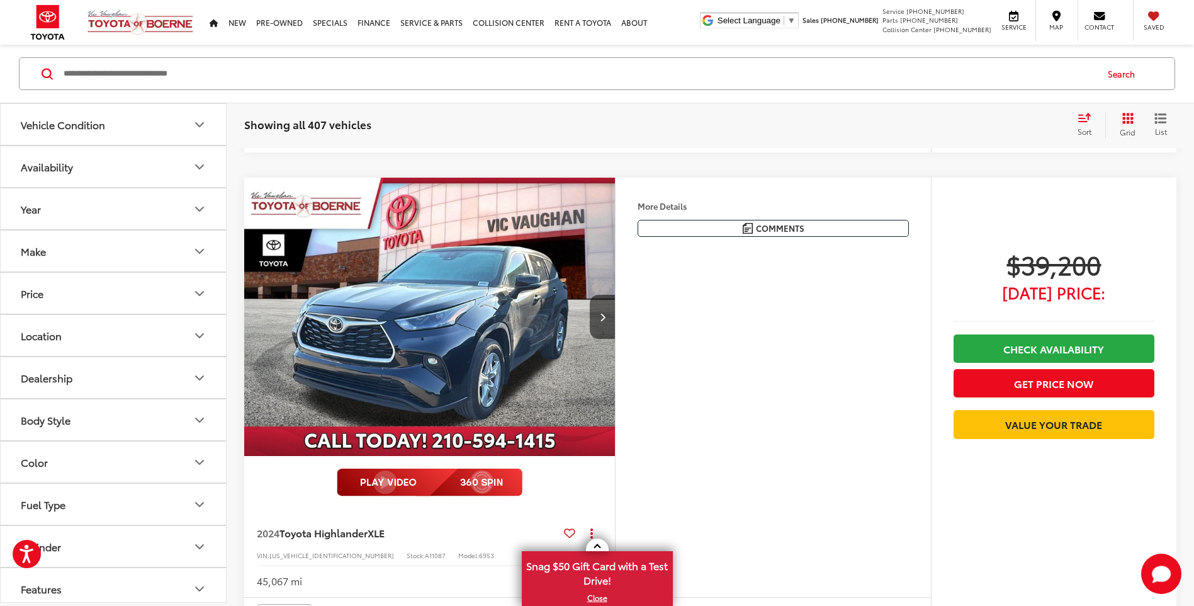
scroll to position [5704, 0]
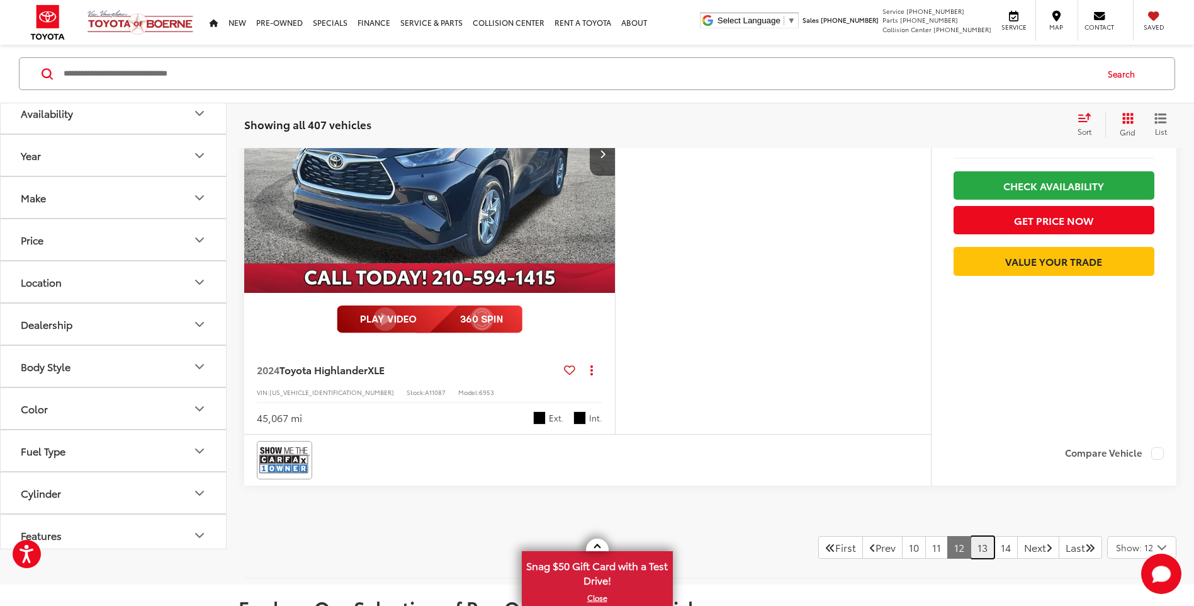
click at [971, 551] on link "13" at bounding box center [983, 547] width 24 height 23
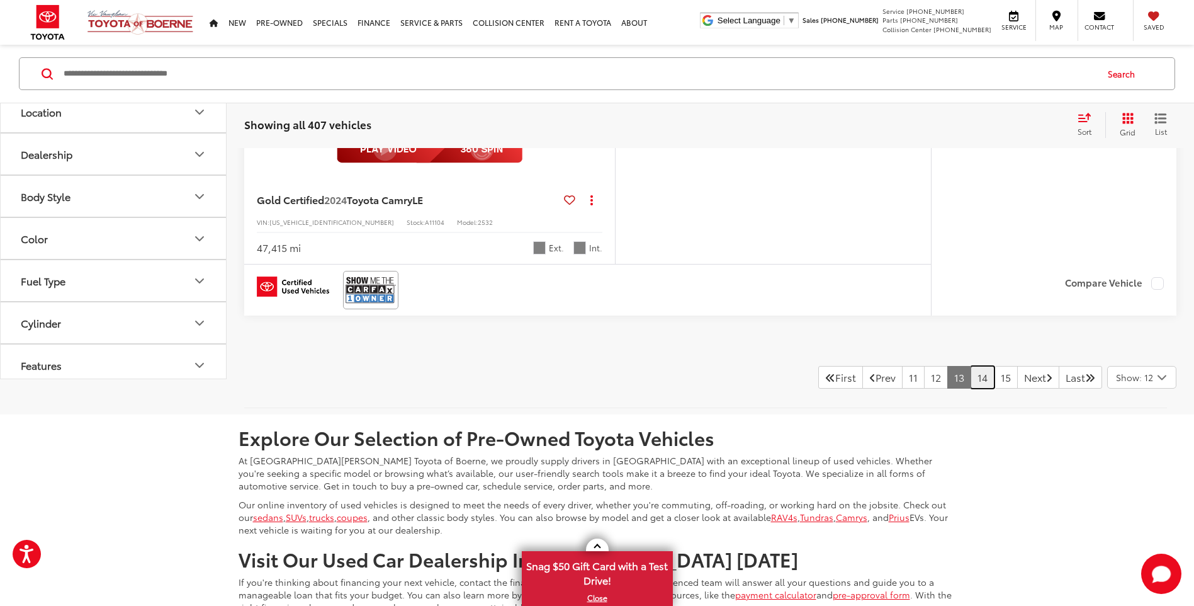
scroll to position [5956, 0]
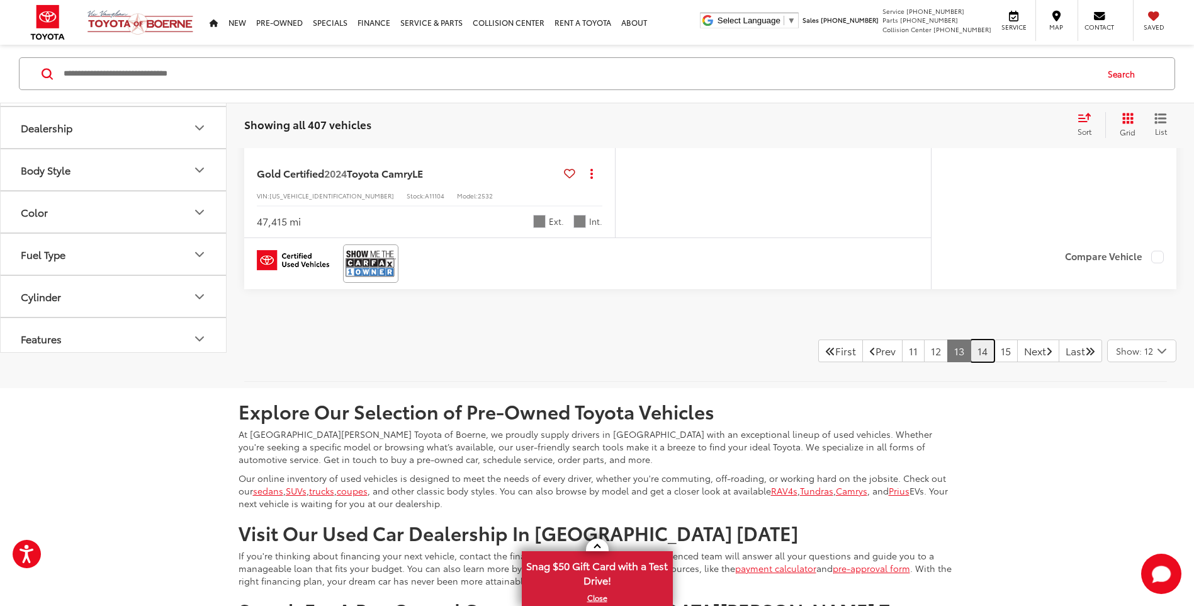
click at [971, 354] on link "14" at bounding box center [983, 350] width 24 height 23
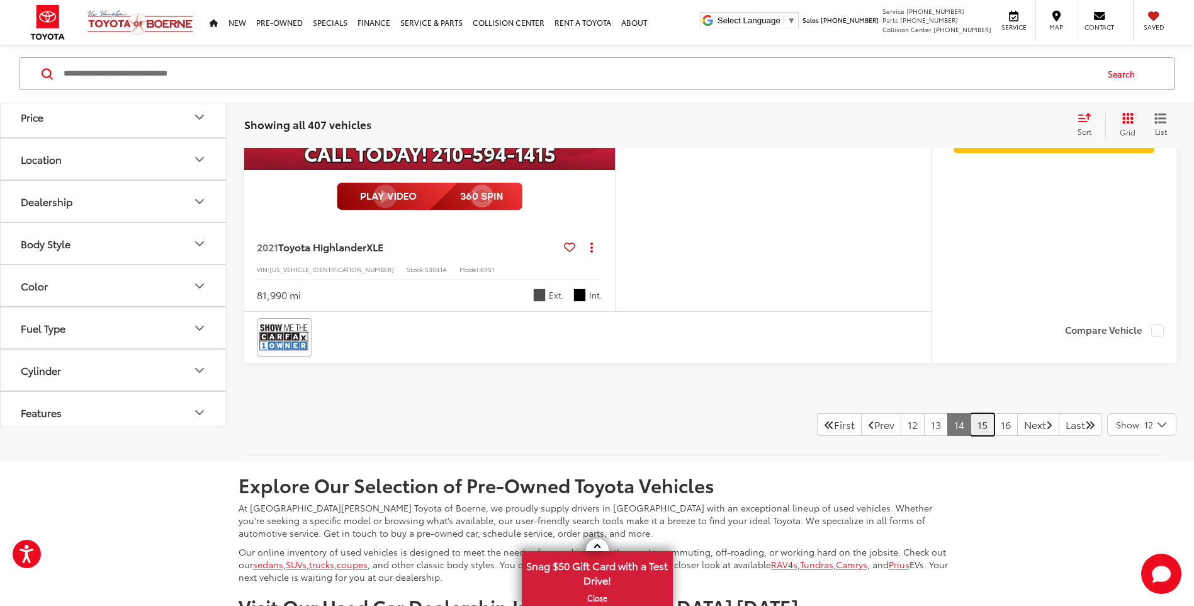
scroll to position [5830, 0]
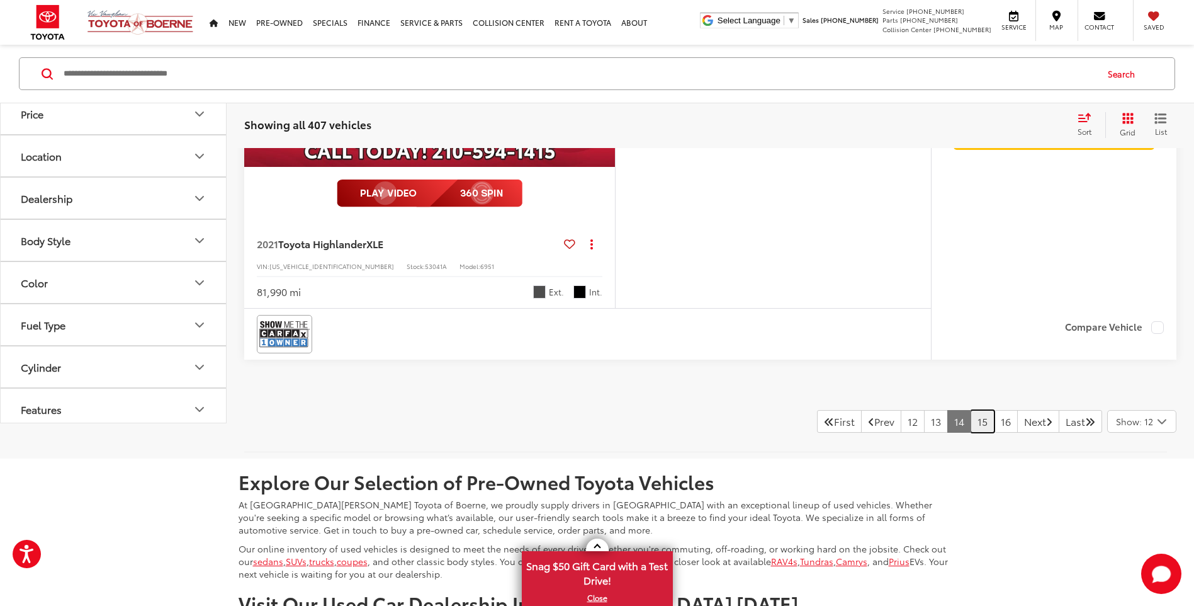
click at [971, 418] on link "15" at bounding box center [983, 421] width 24 height 23
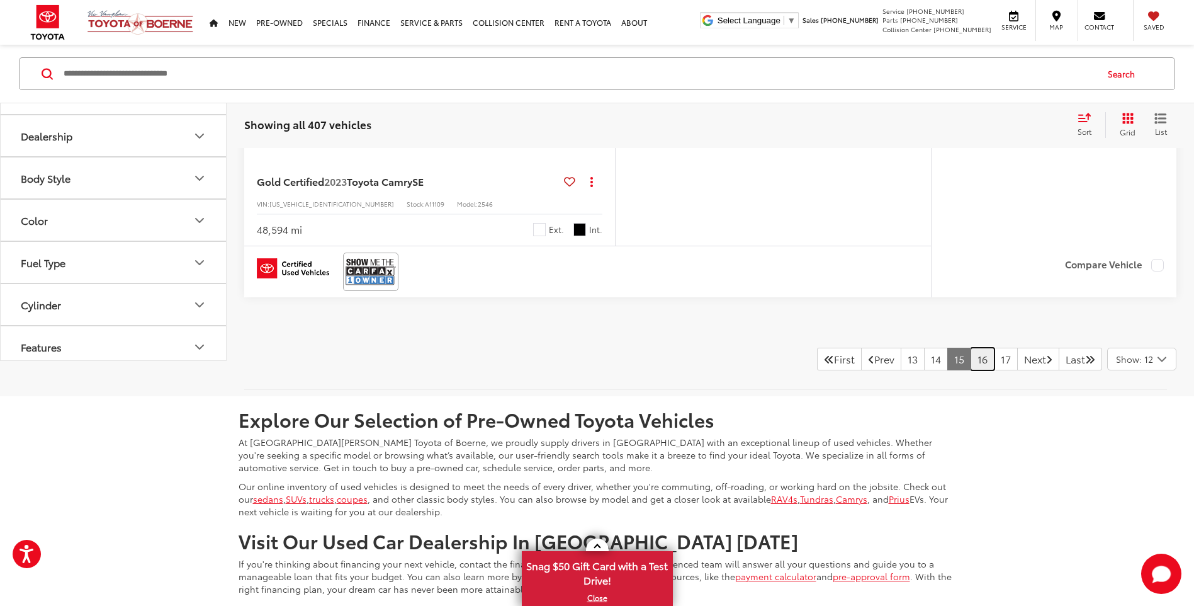
scroll to position [5893, 0]
click at [971, 362] on link "16" at bounding box center [983, 358] width 24 height 23
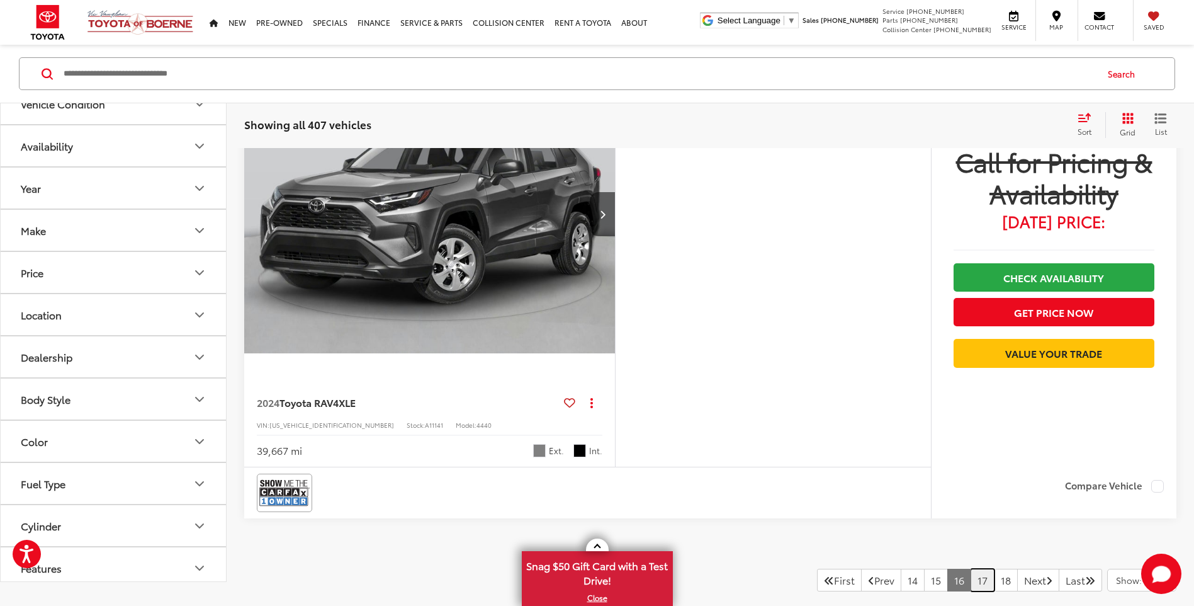
scroll to position [5641, 0]
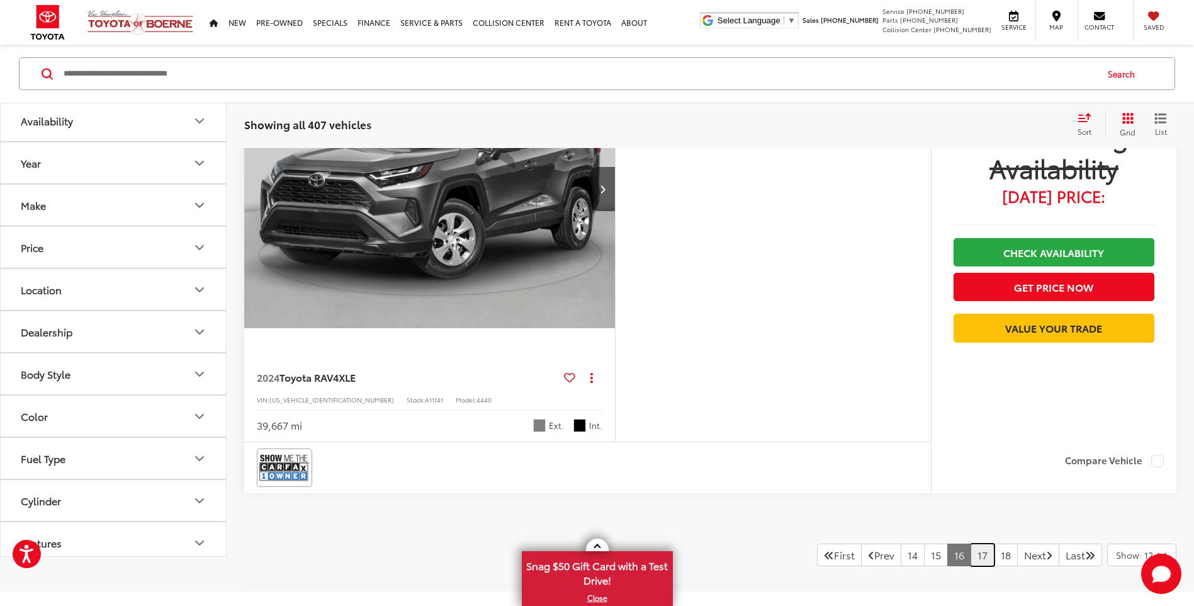
click at [971, 555] on link "17" at bounding box center [983, 554] width 24 height 23
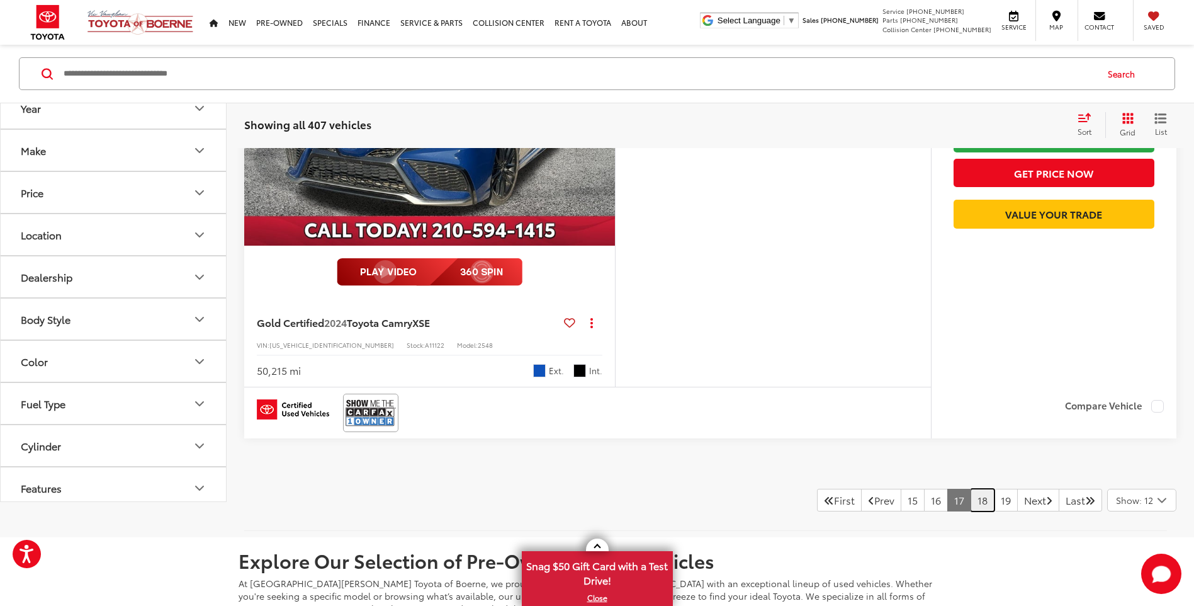
scroll to position [5830, 0]
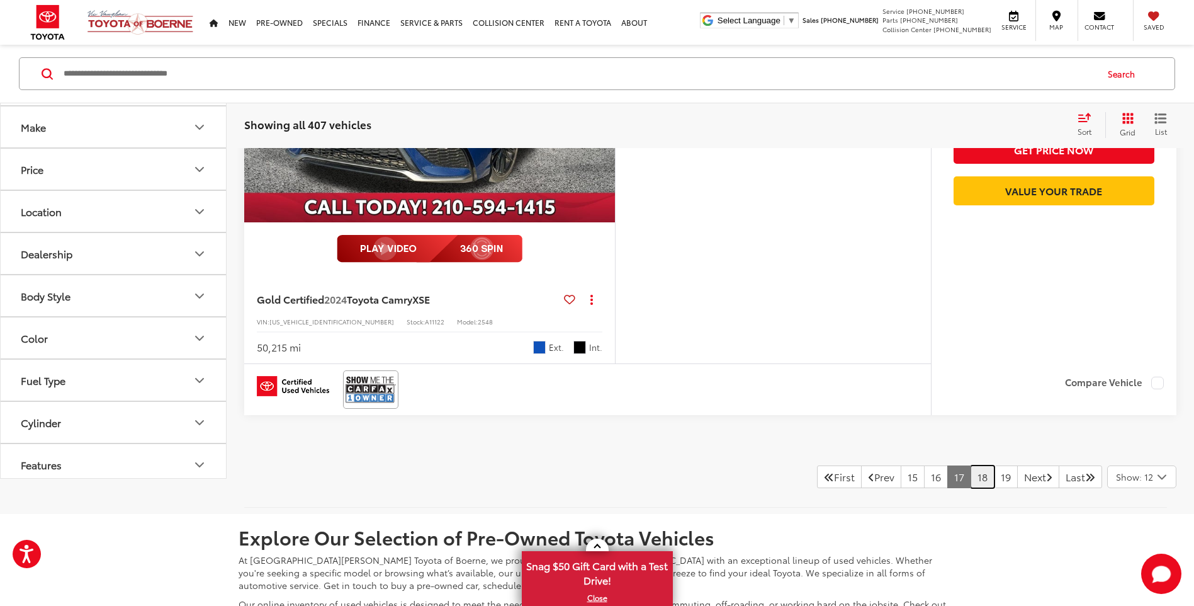
click at [971, 480] on link "18" at bounding box center [983, 476] width 24 height 23
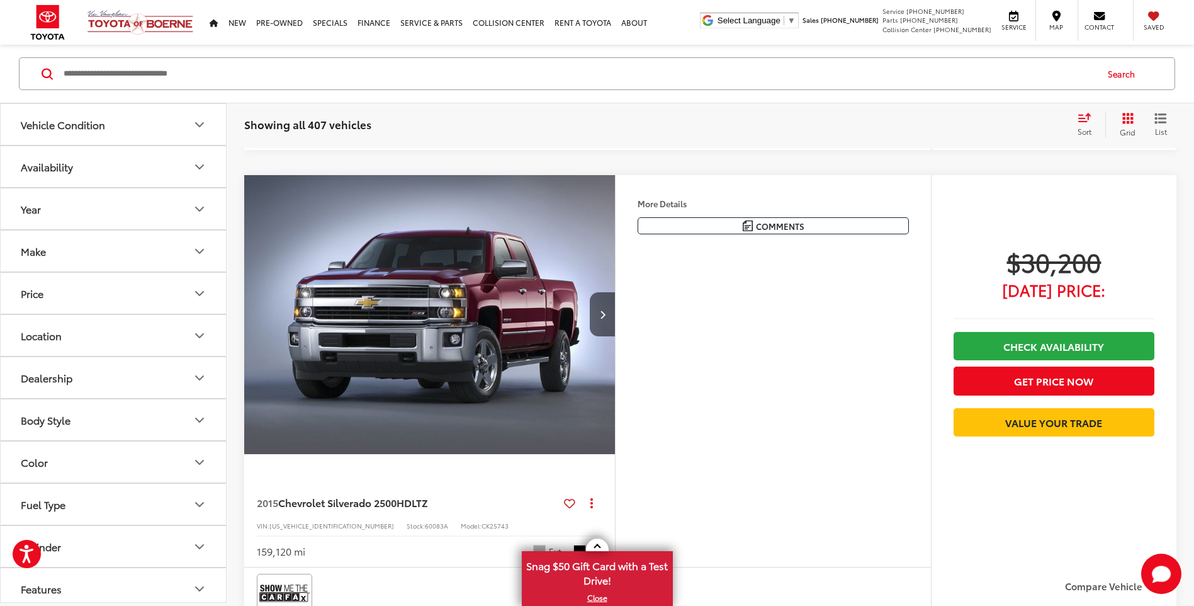
scroll to position [5138, 0]
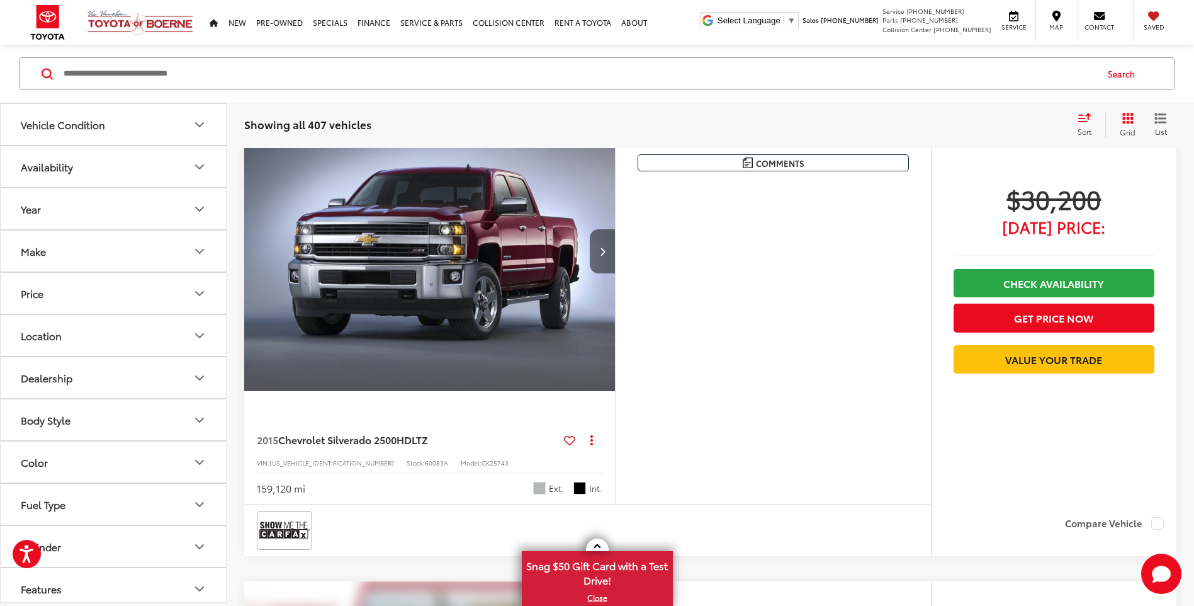
click at [608, 244] on button "Next image" at bounding box center [602, 251] width 25 height 44
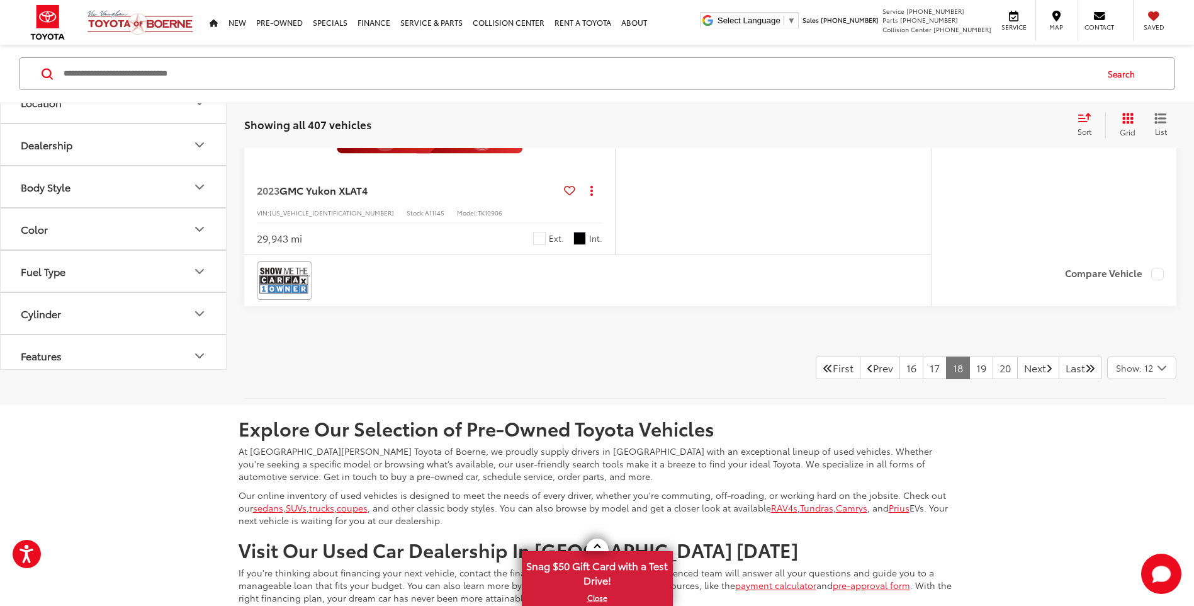
scroll to position [5956, 0]
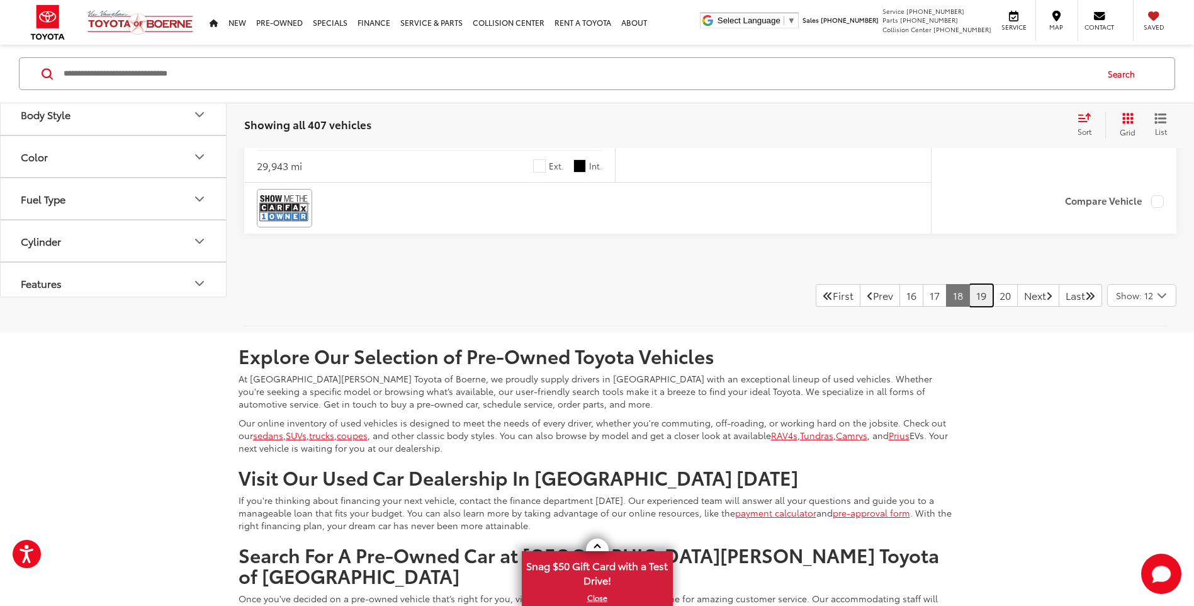
click at [970, 297] on link "19" at bounding box center [982, 295] width 24 height 23
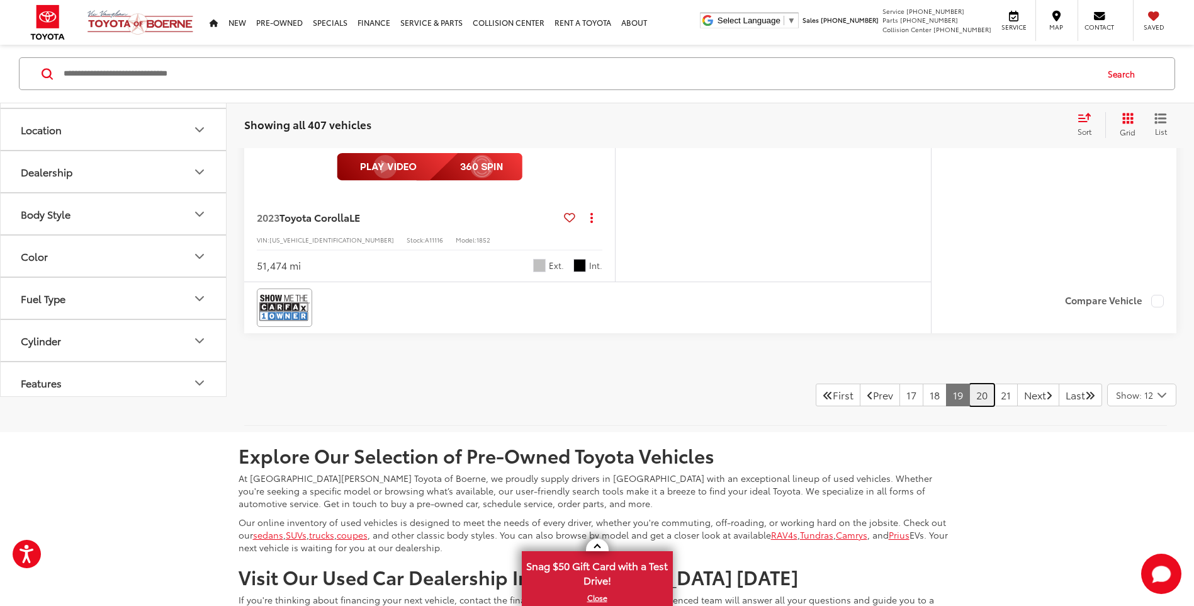
scroll to position [5830, 0]
click at [970, 394] on link "20" at bounding box center [982, 393] width 25 height 23
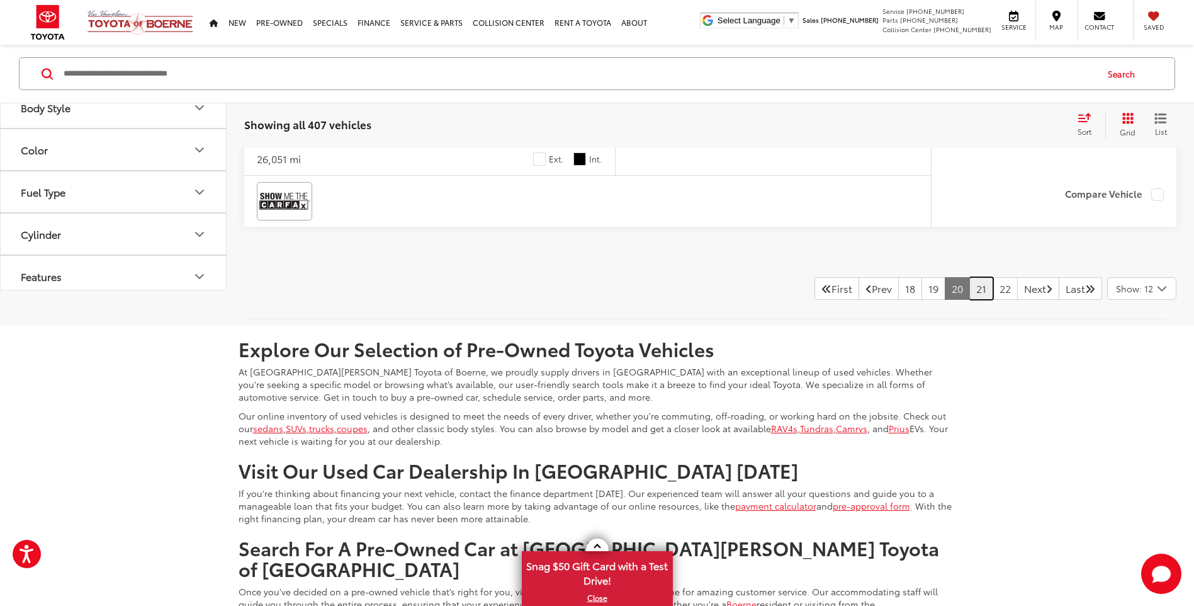
scroll to position [6019, 0]
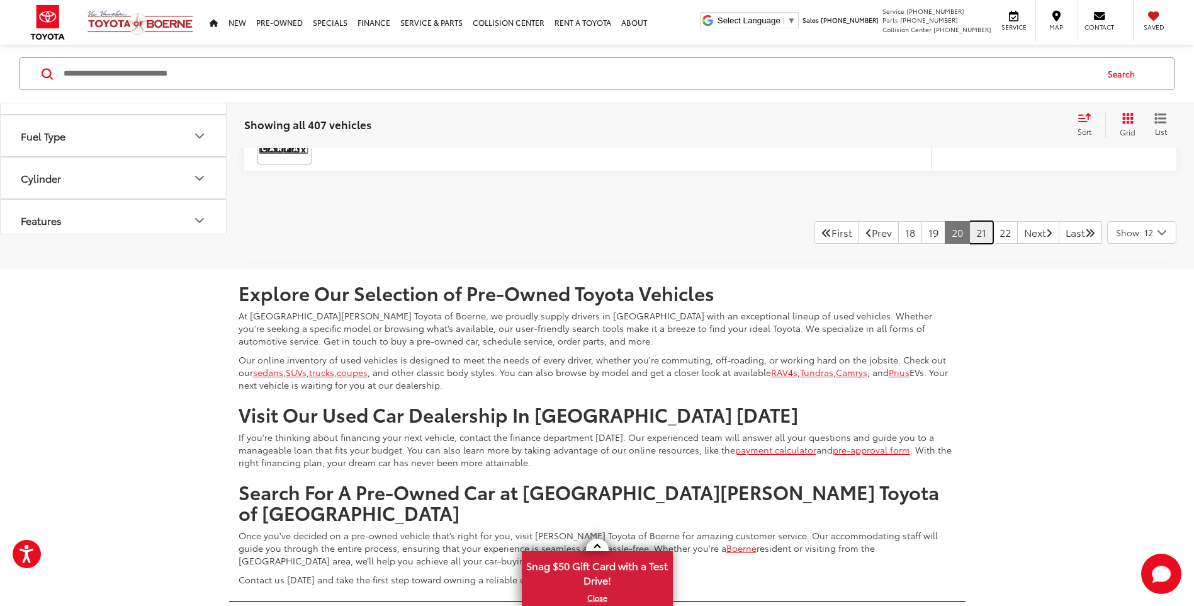
click at [970, 235] on link "21" at bounding box center [982, 232] width 24 height 23
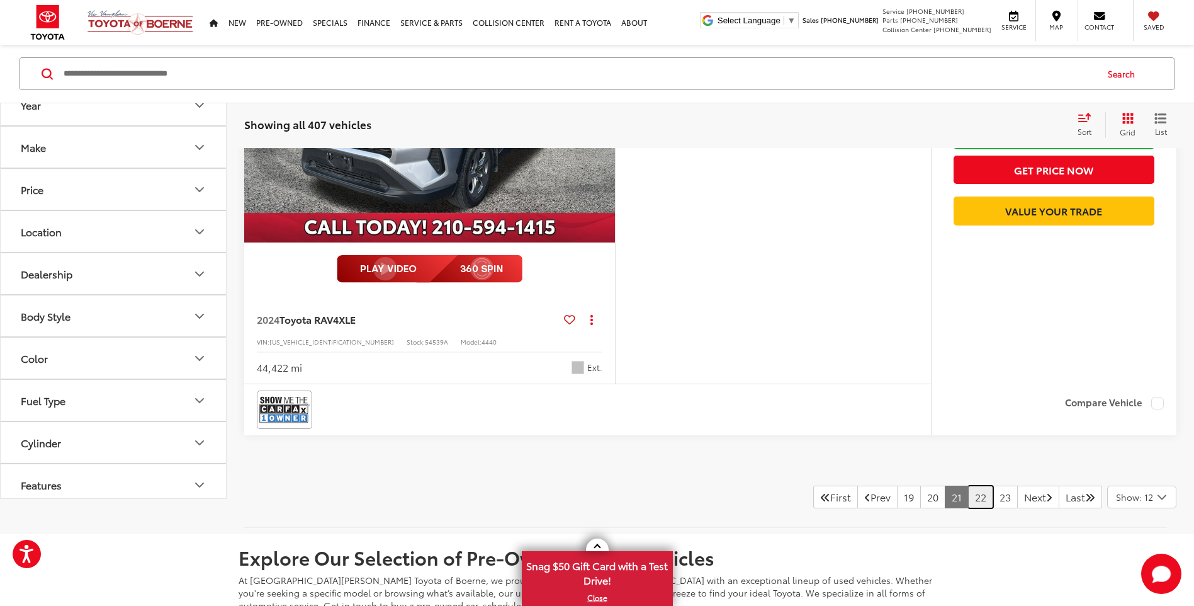
scroll to position [5893, 0]
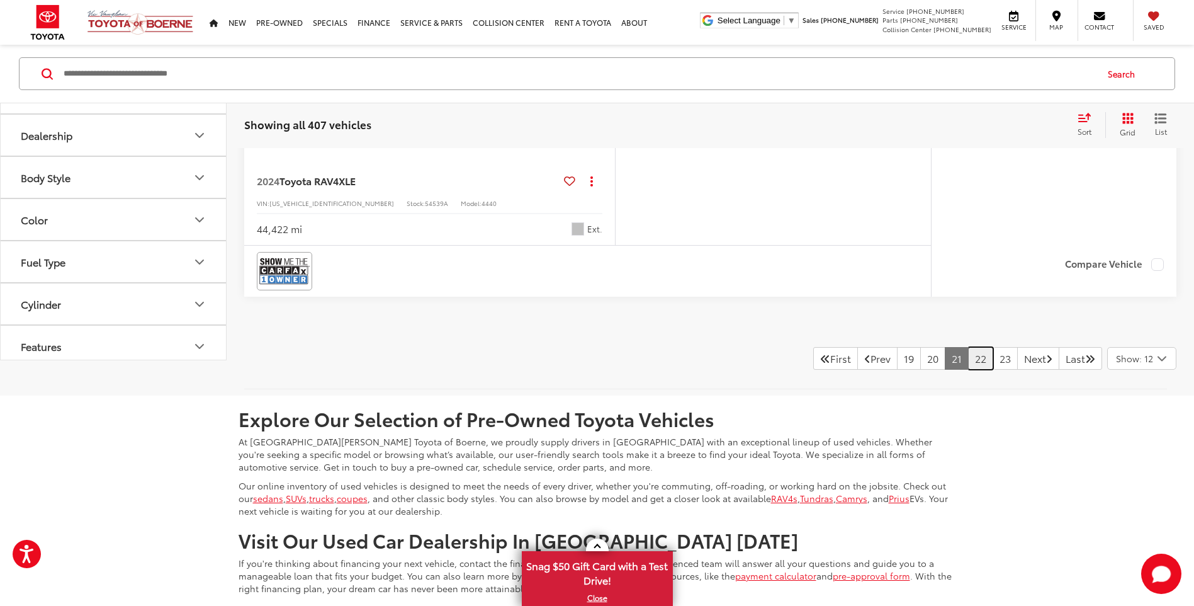
click at [968, 356] on link "22" at bounding box center [980, 358] width 25 height 23
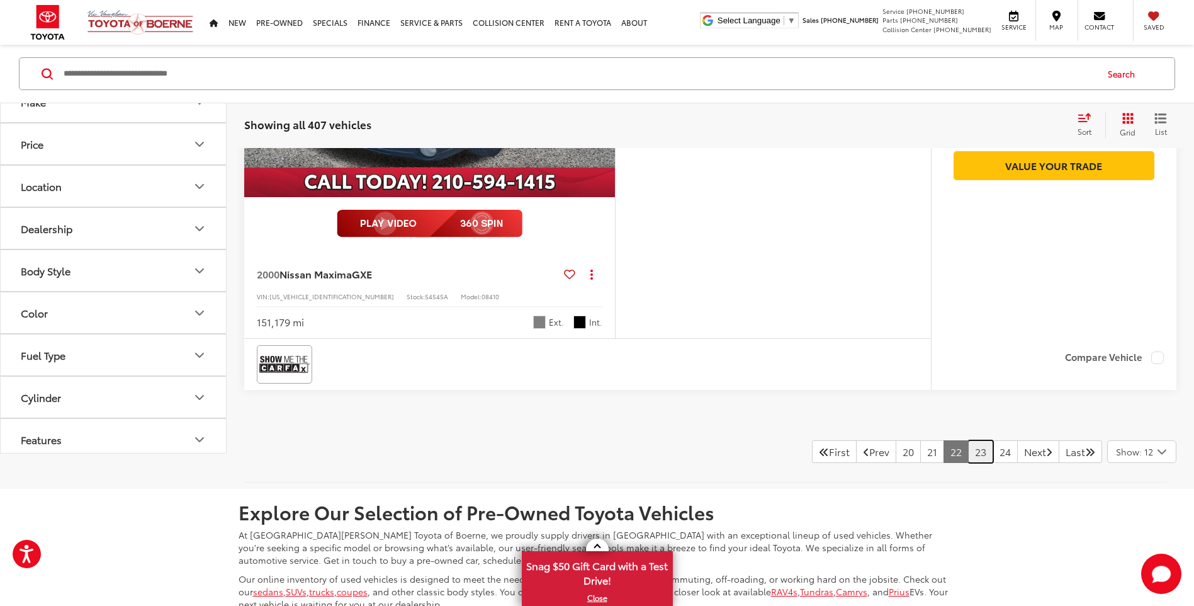
scroll to position [5956, 0]
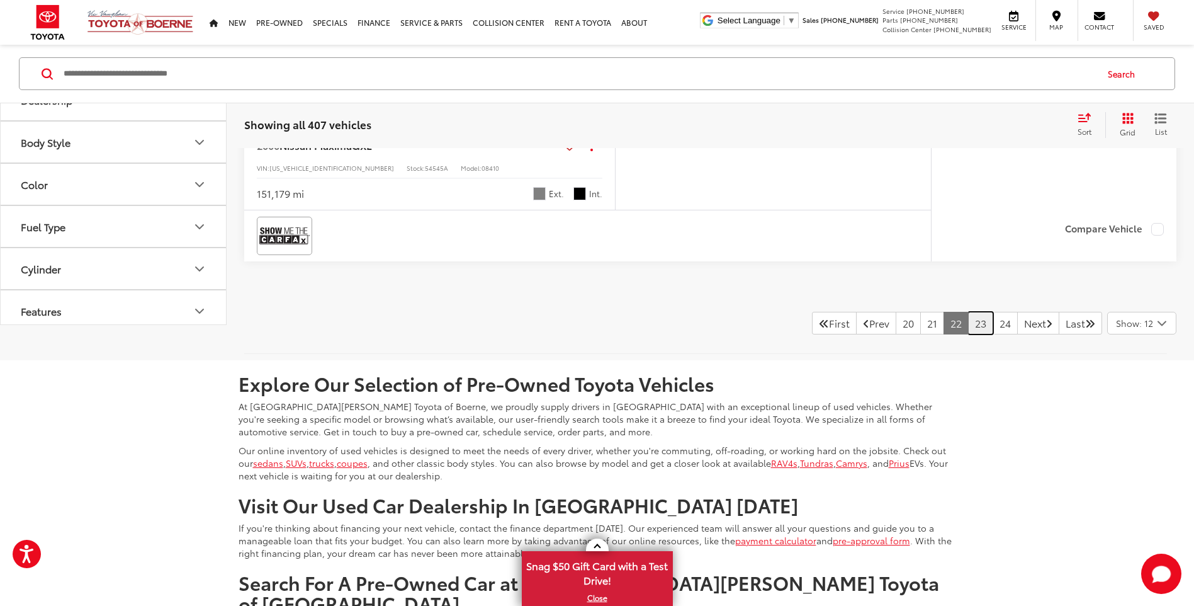
click at [968, 322] on link "23" at bounding box center [980, 323] width 25 height 23
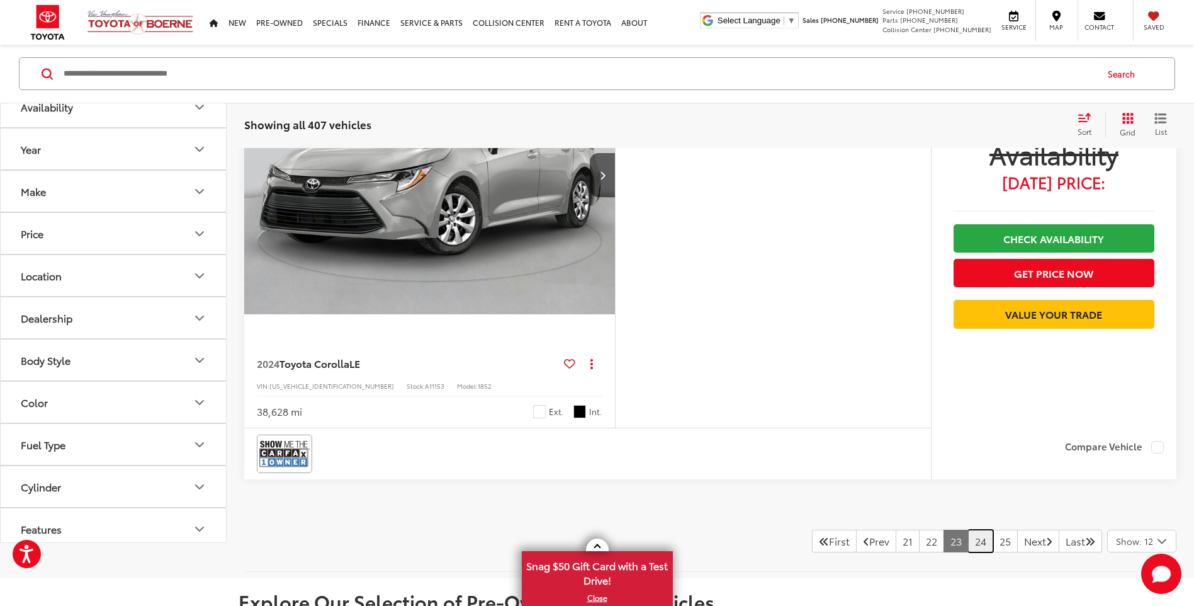
scroll to position [5830, 0]
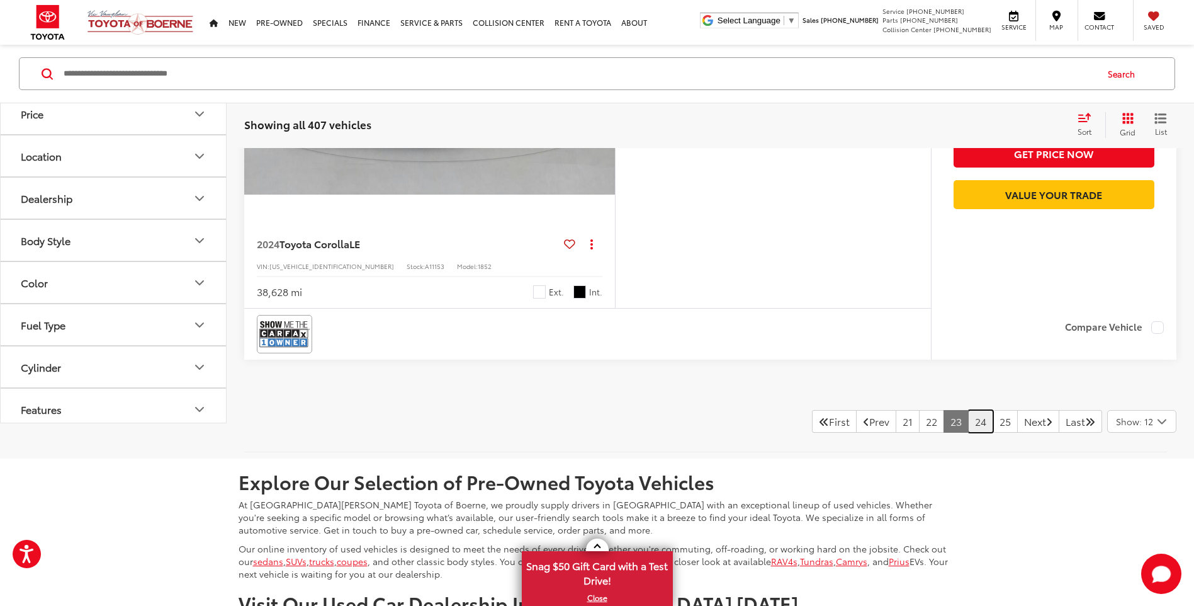
click at [968, 423] on link "24" at bounding box center [980, 421] width 25 height 23
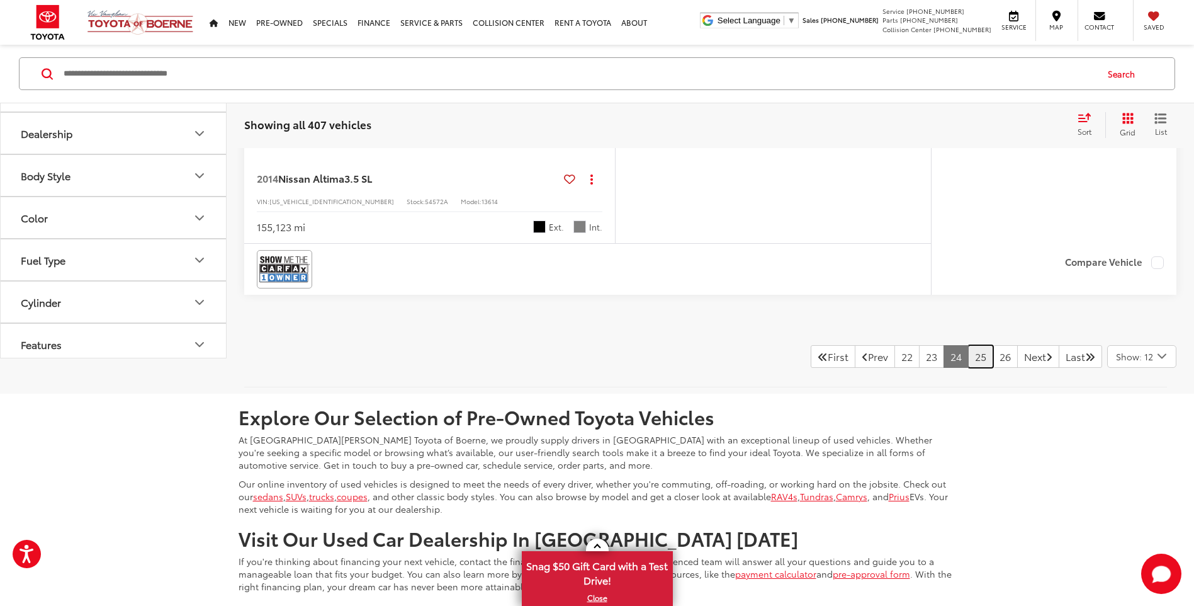
scroll to position [5767, 0]
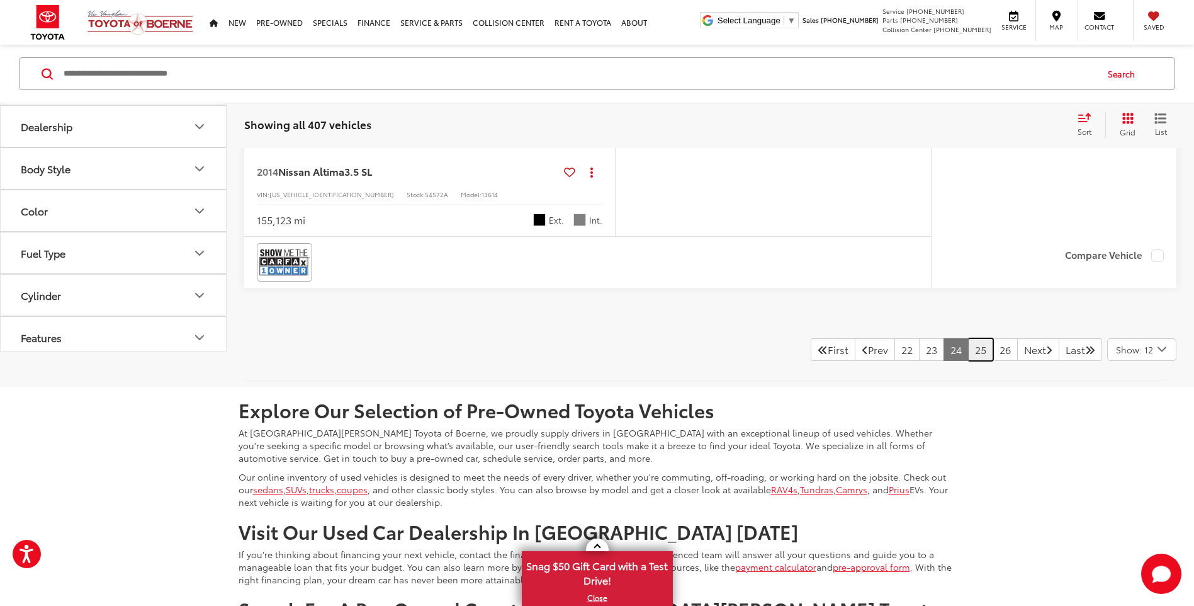
click at [968, 361] on link "25" at bounding box center [980, 349] width 25 height 23
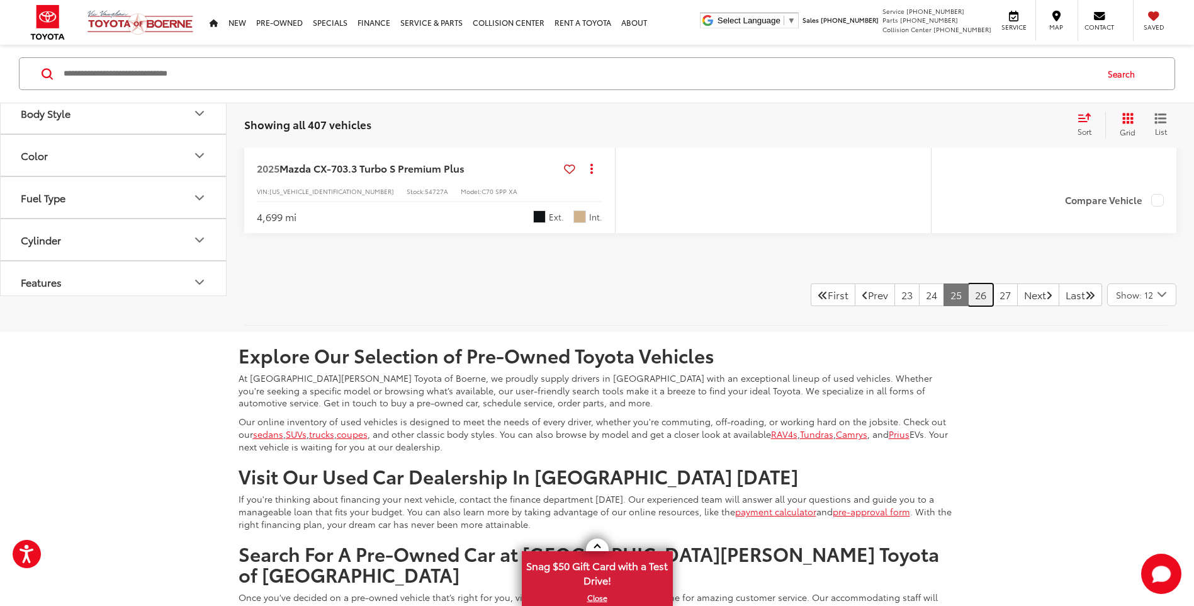
scroll to position [5704, 0]
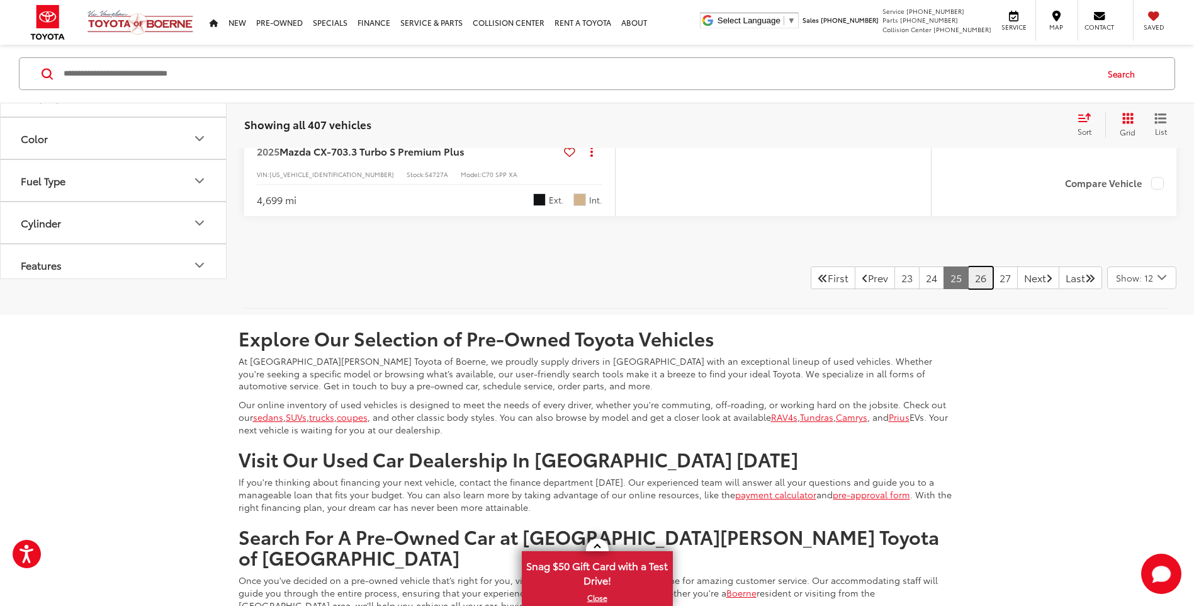
click at [968, 289] on link "26" at bounding box center [980, 277] width 25 height 23
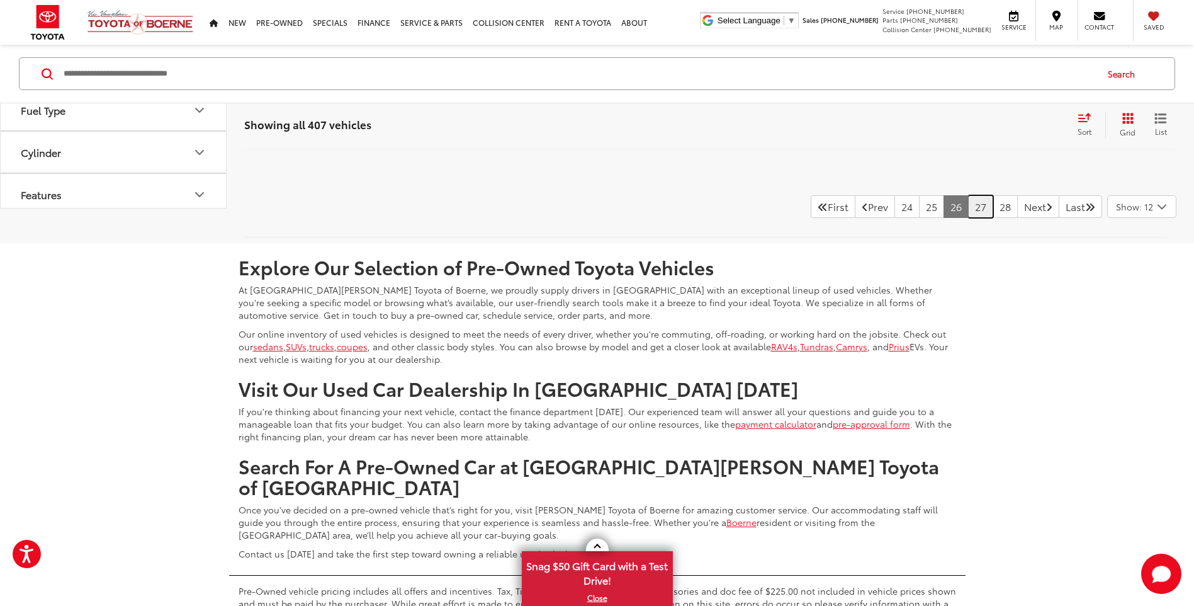
scroll to position [5578, 0]
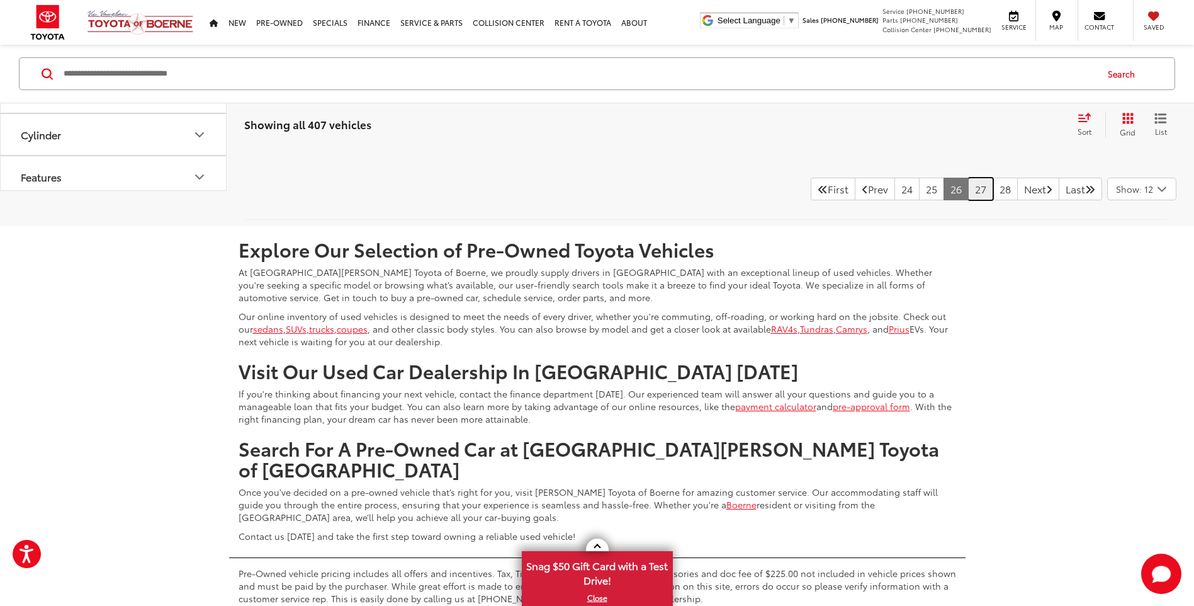
click at [968, 200] on link "27" at bounding box center [980, 189] width 25 height 23
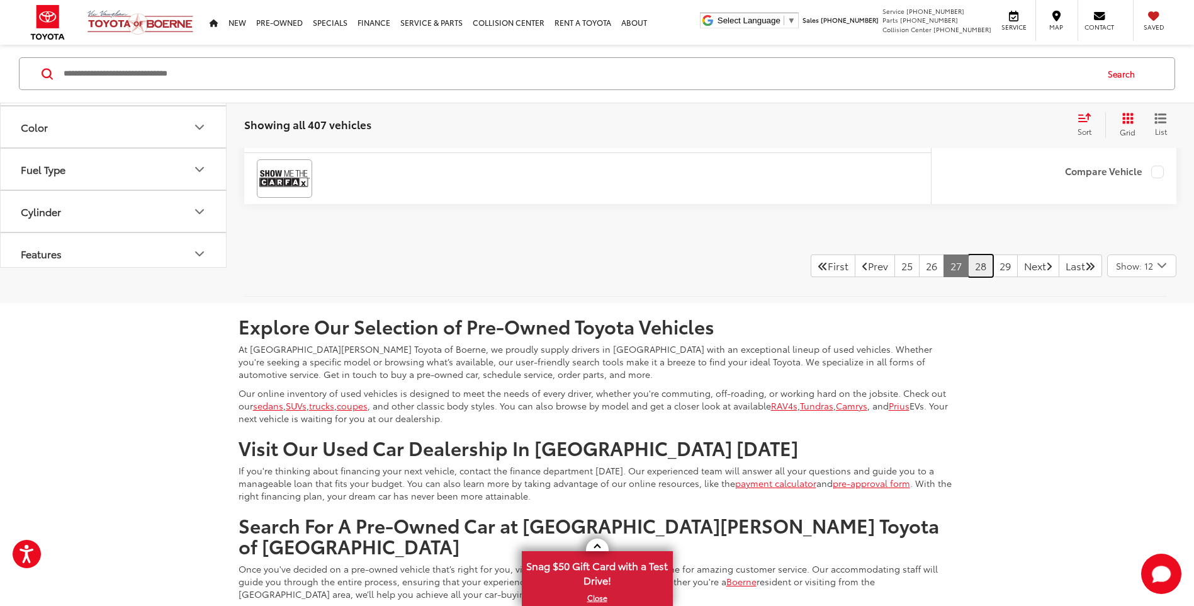
scroll to position [5704, 0]
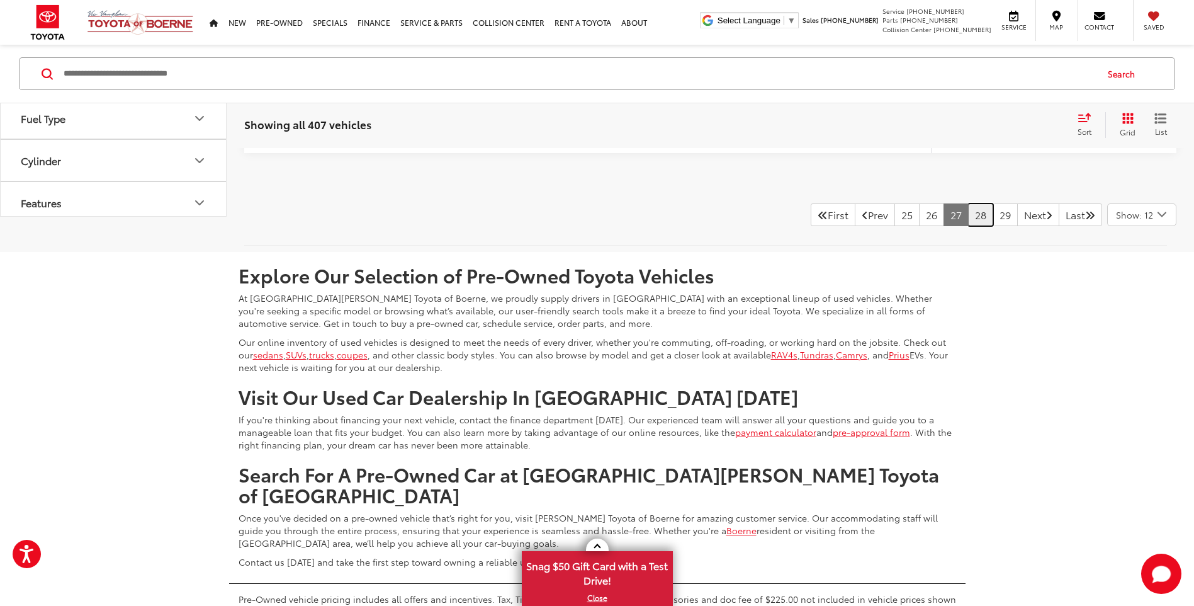
click at [968, 226] on link "28" at bounding box center [980, 214] width 25 height 23
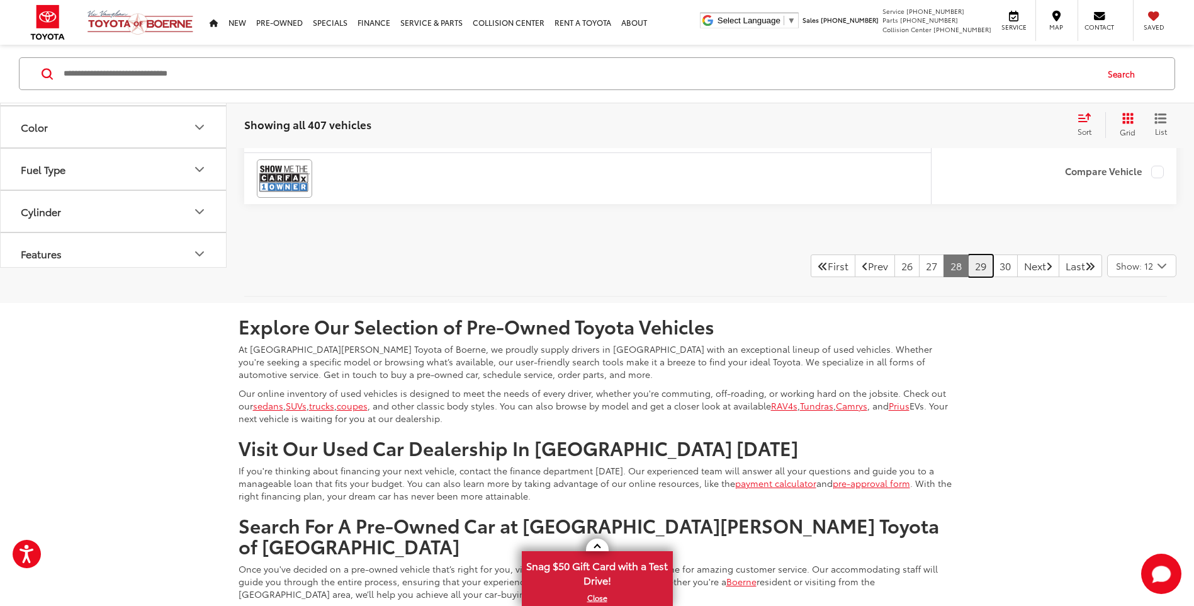
scroll to position [5578, 0]
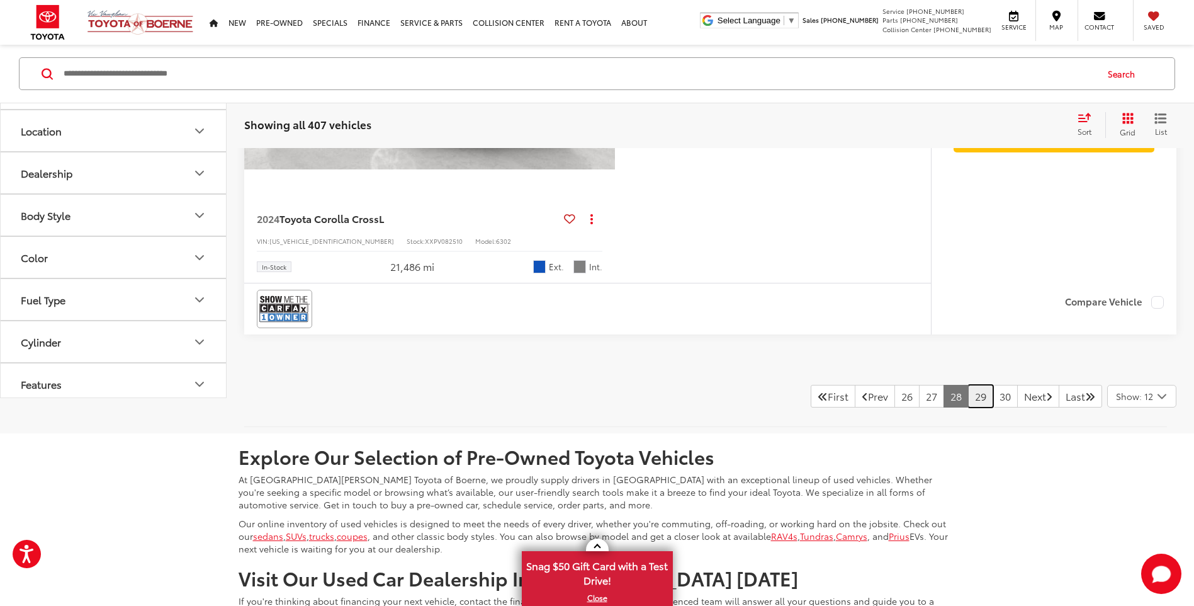
click at [968, 395] on link "29" at bounding box center [980, 396] width 25 height 23
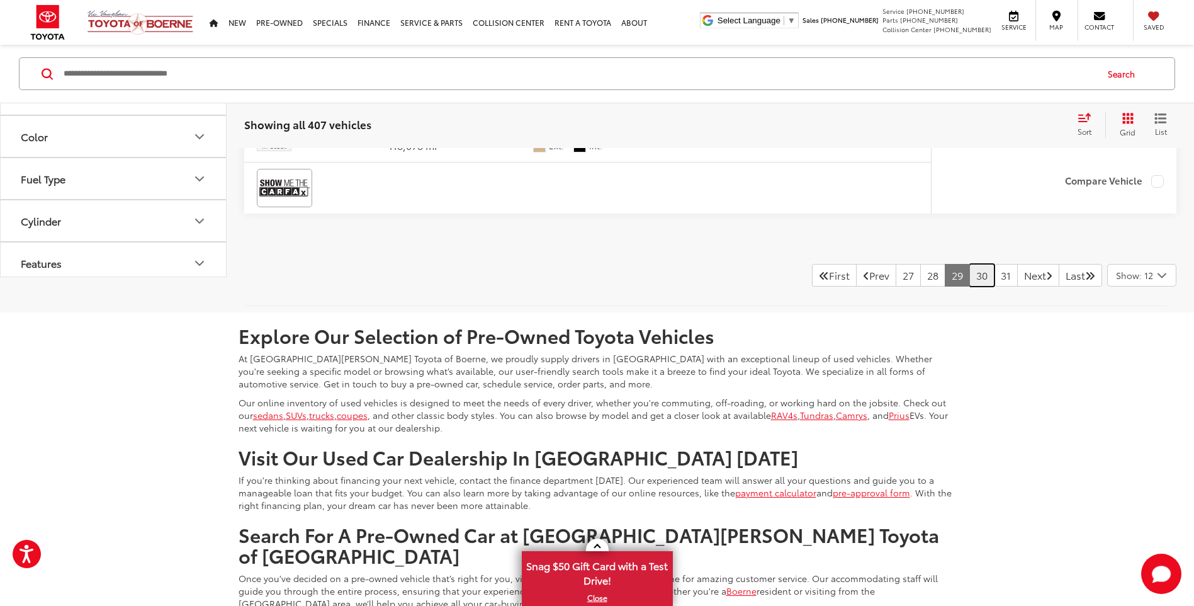
scroll to position [5704, 0]
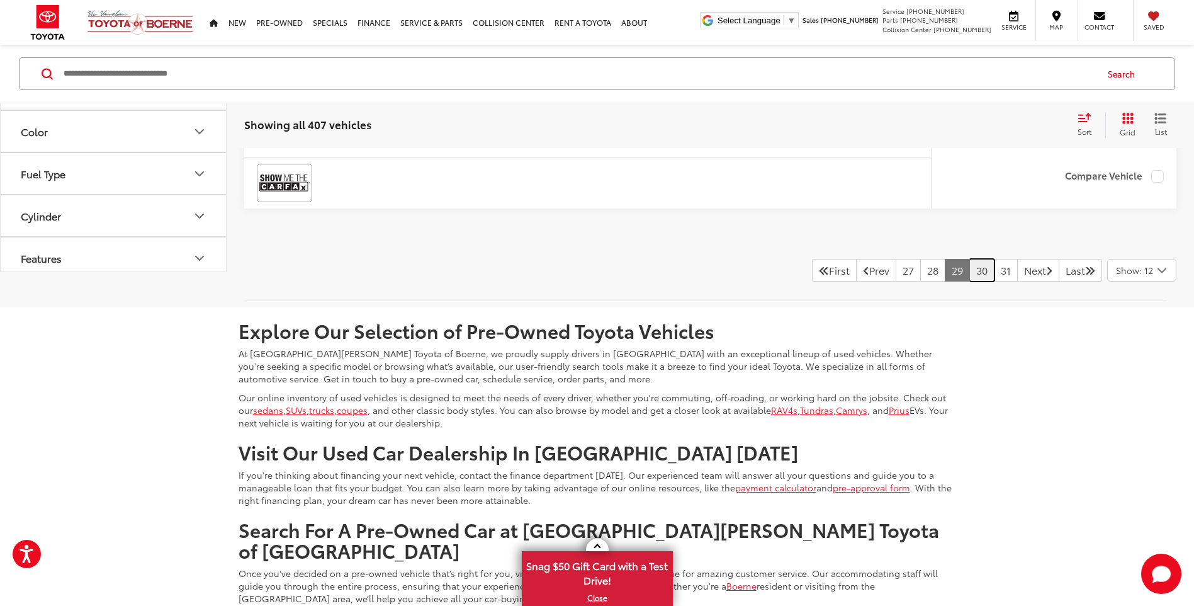
click at [970, 270] on link "30" at bounding box center [982, 270] width 25 height 23
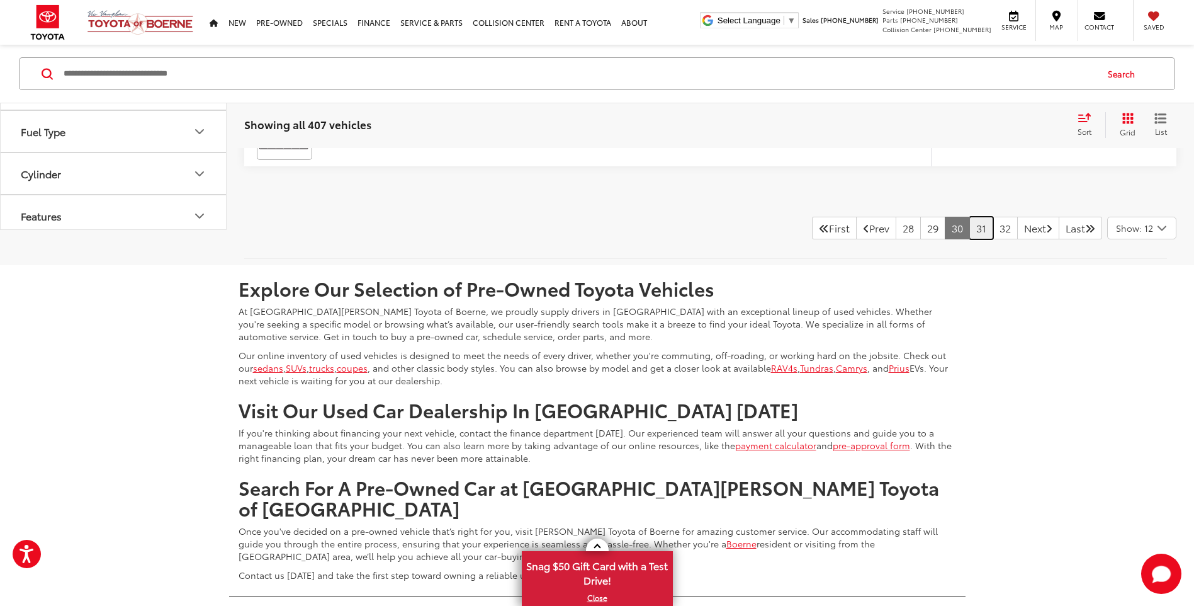
scroll to position [5641, 0]
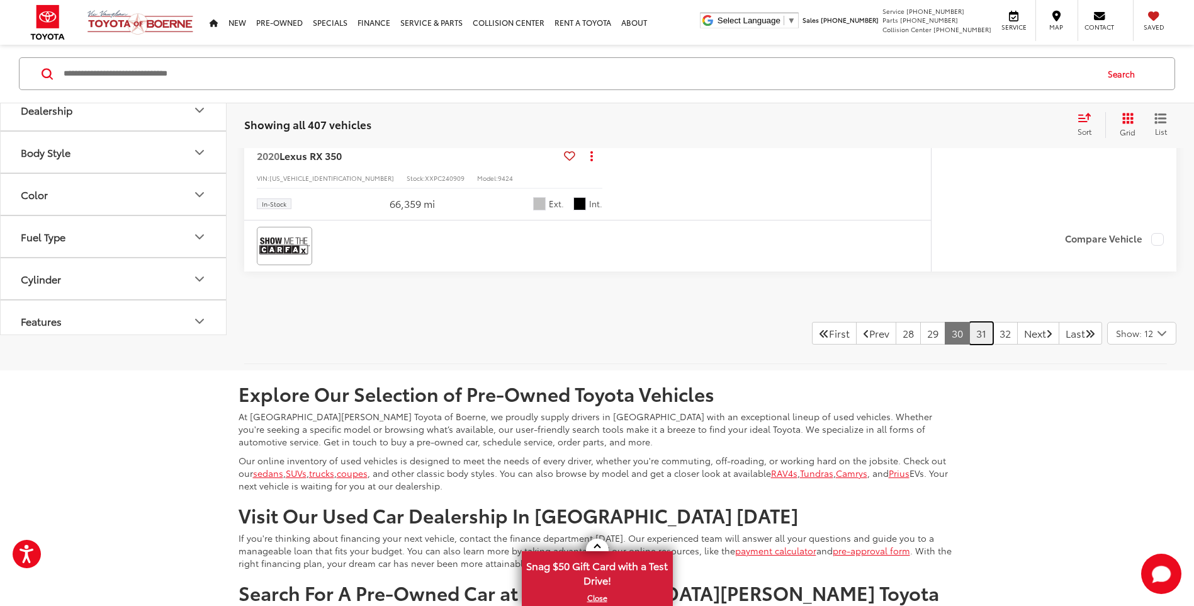
click at [970, 334] on link "31" at bounding box center [982, 333] width 24 height 23
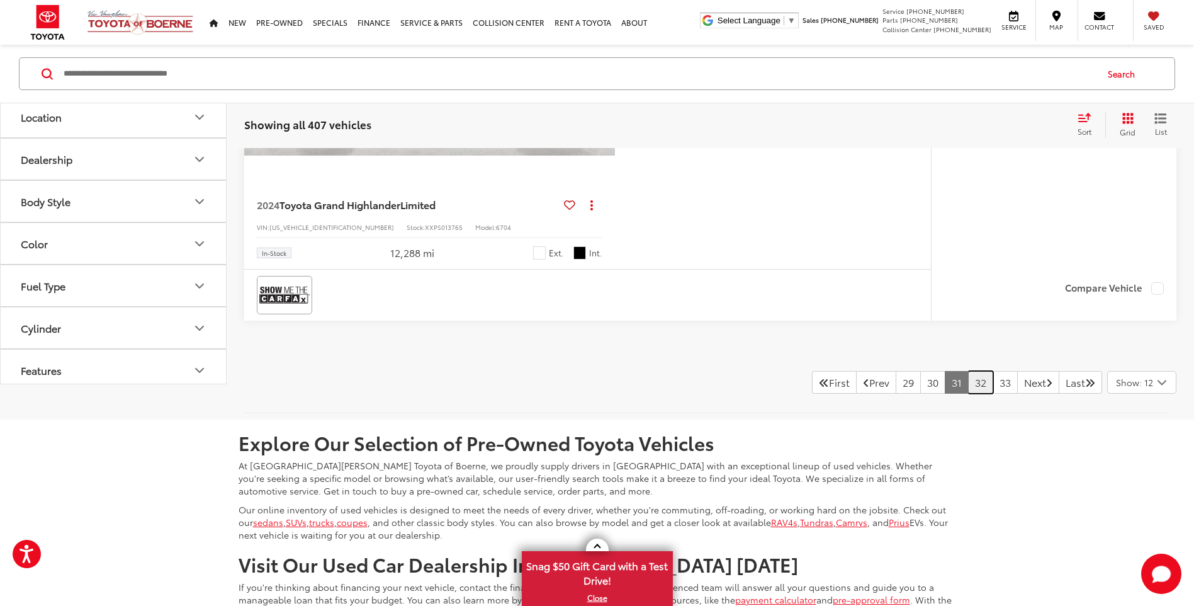
scroll to position [5578, 0]
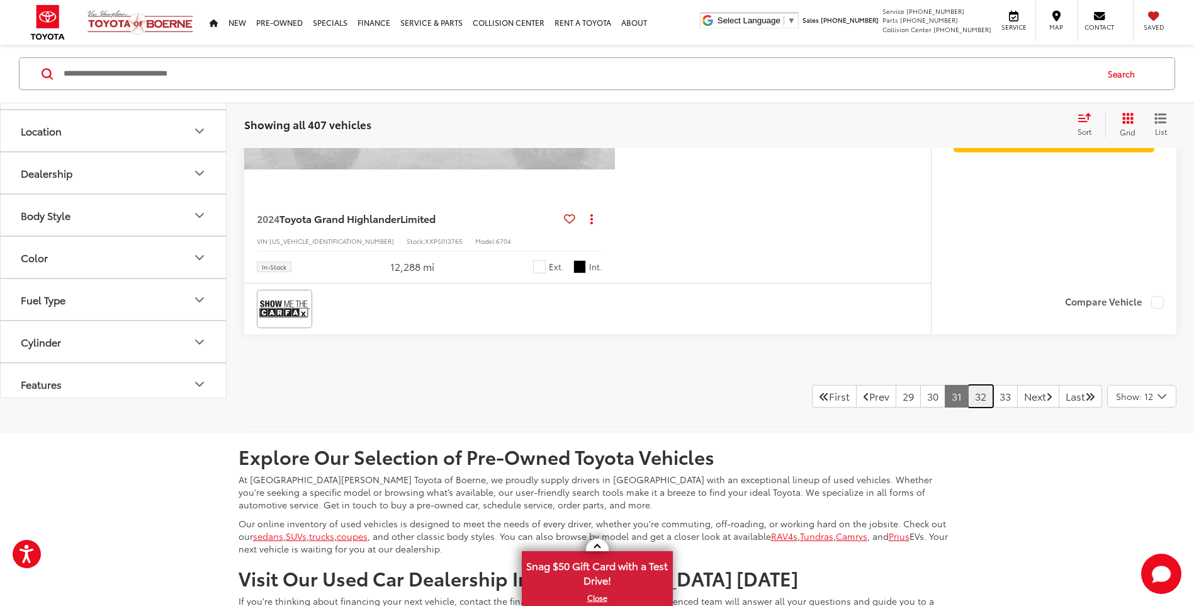
click at [968, 394] on link "32" at bounding box center [980, 396] width 25 height 23
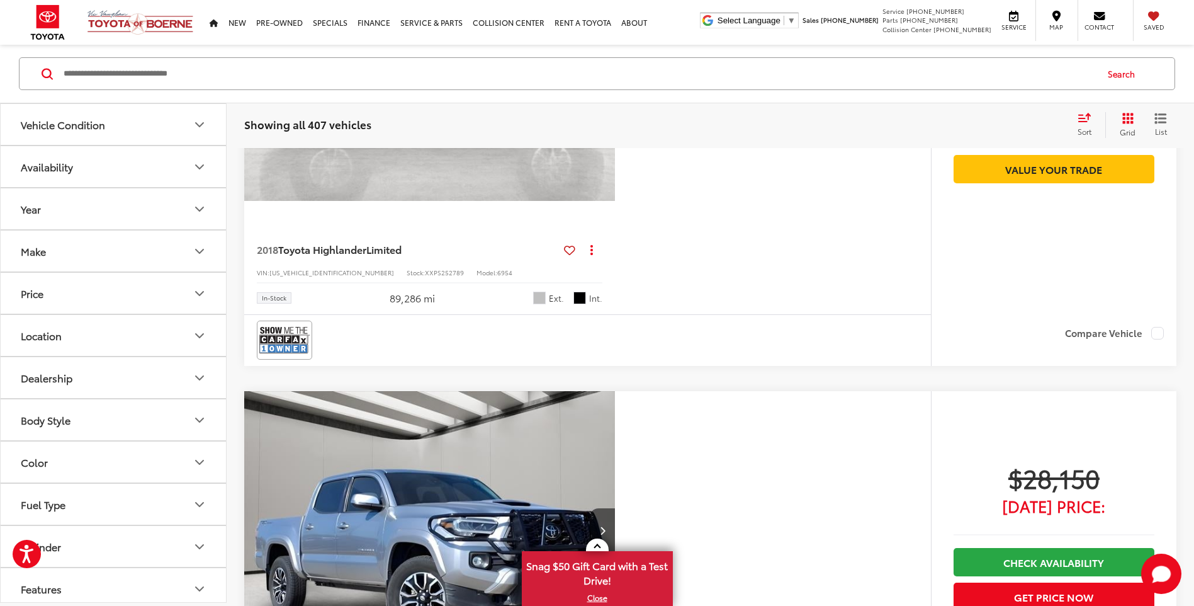
scroll to position [2493, 0]
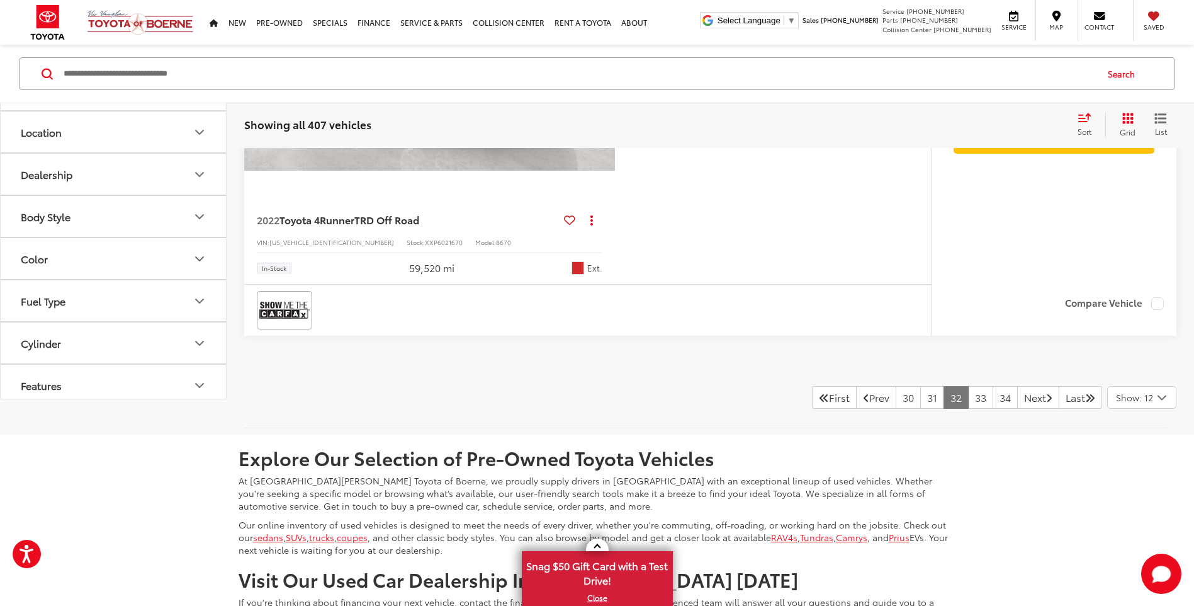
scroll to position [5767, 0]
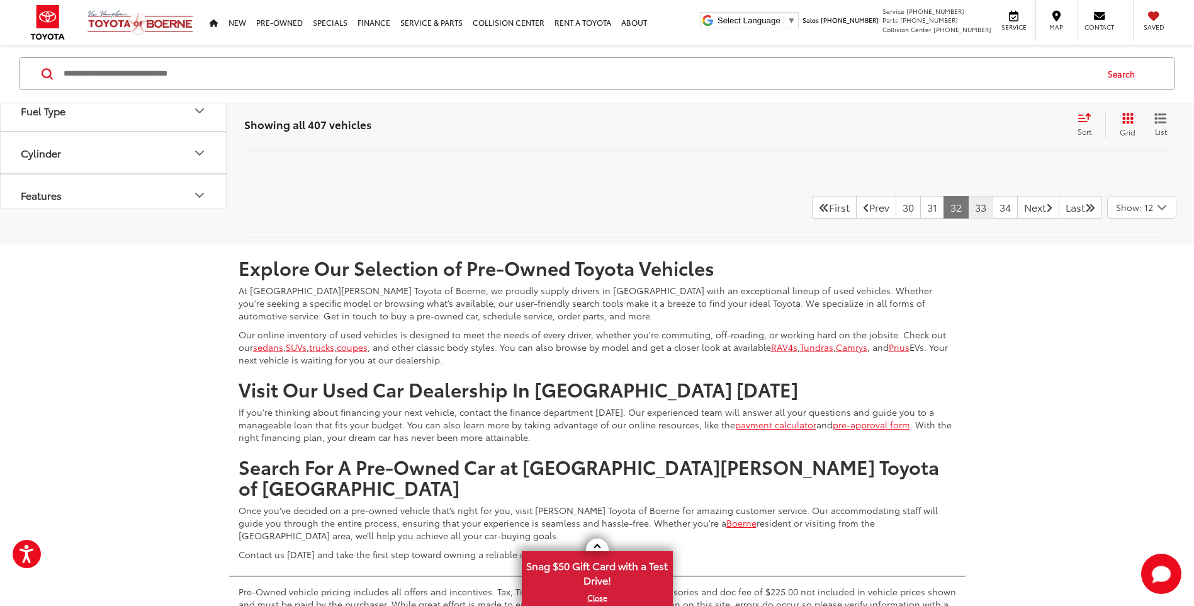
click at [968, 208] on link "33" at bounding box center [980, 207] width 25 height 23
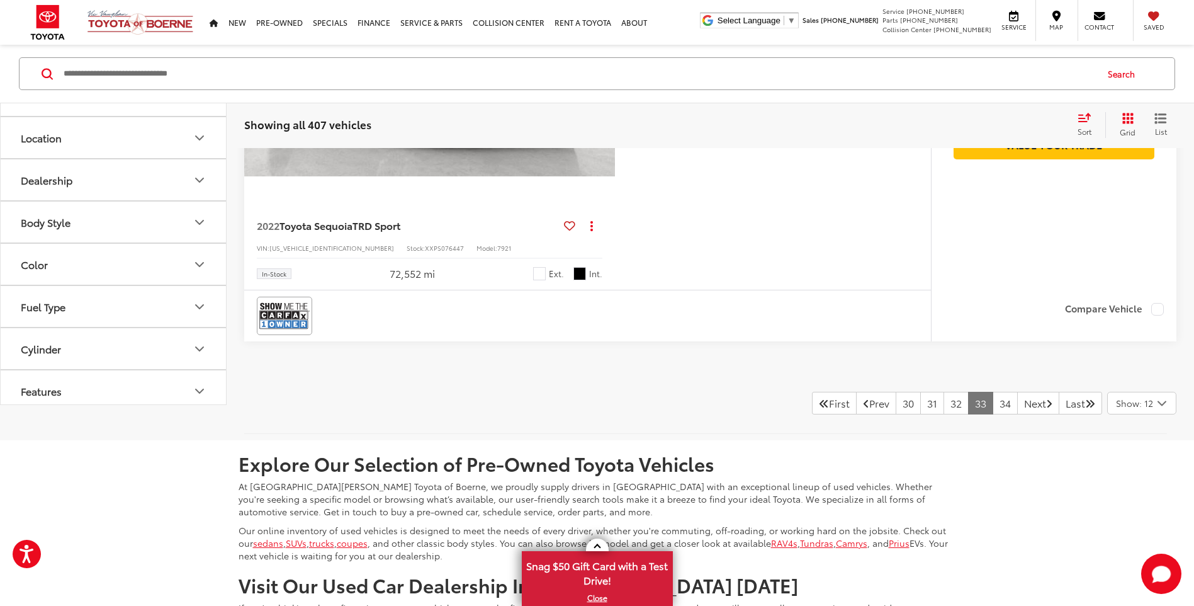
scroll to position [5578, 0]
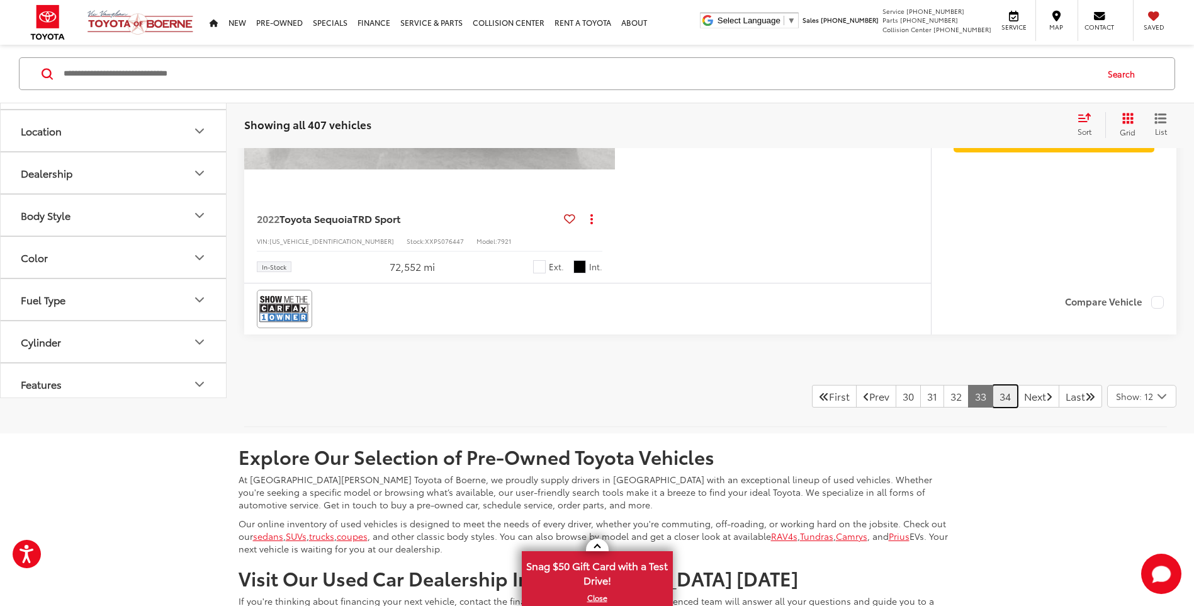
click at [993, 395] on link "34" at bounding box center [1005, 396] width 25 height 23
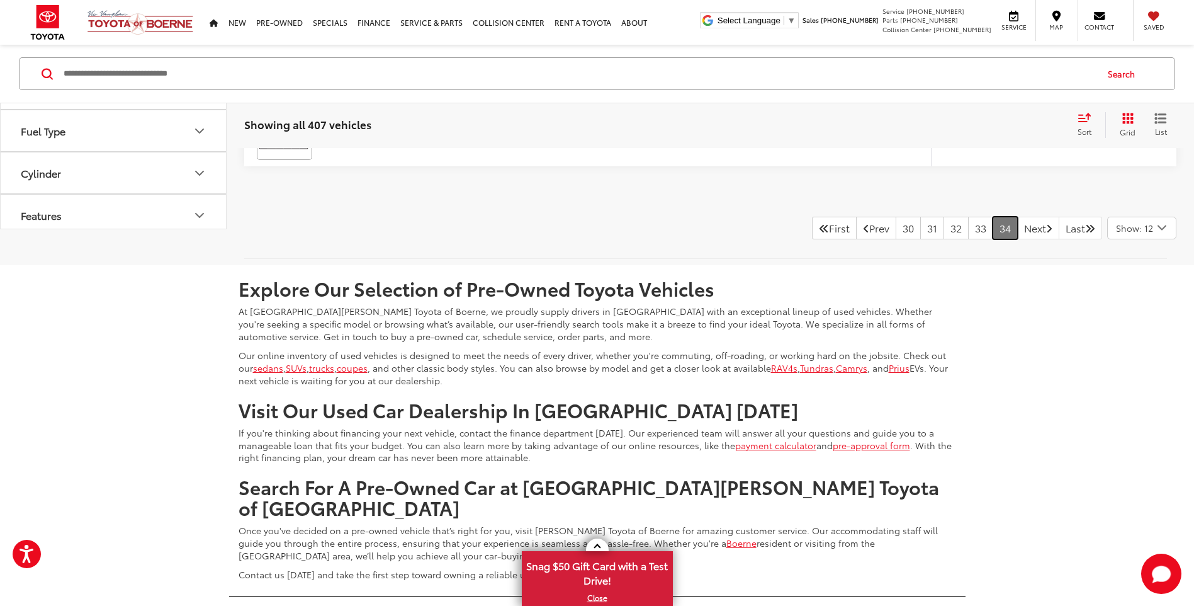
scroll to position [5326, 0]
